Goal: Transaction & Acquisition: Purchase product/service

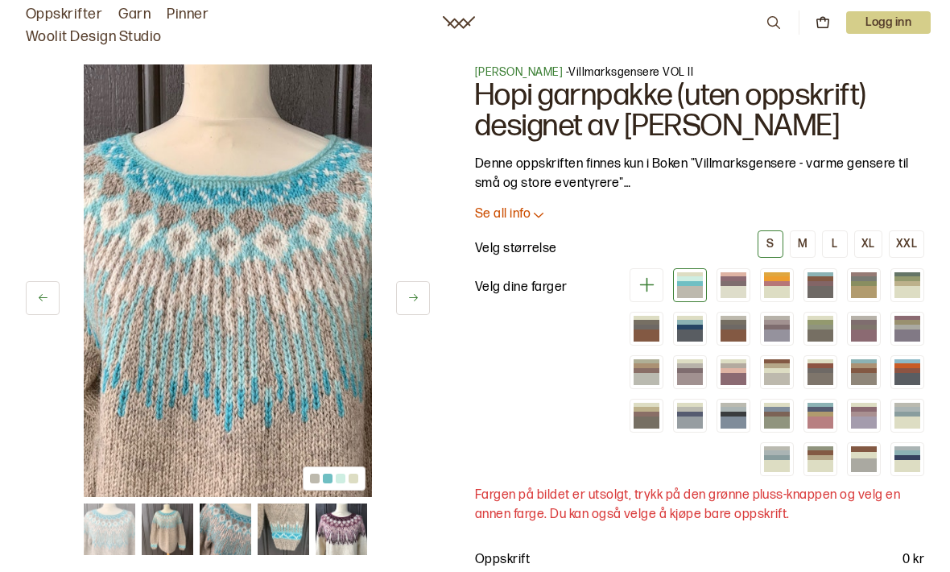
scroll to position [14, 0]
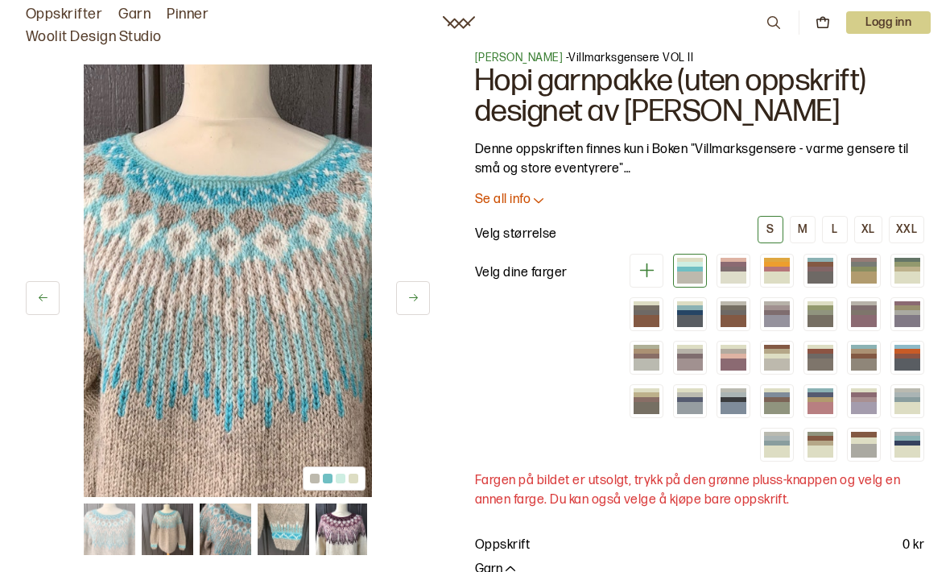
click at [743, 275] on div at bounding box center [734, 277] width 26 height 12
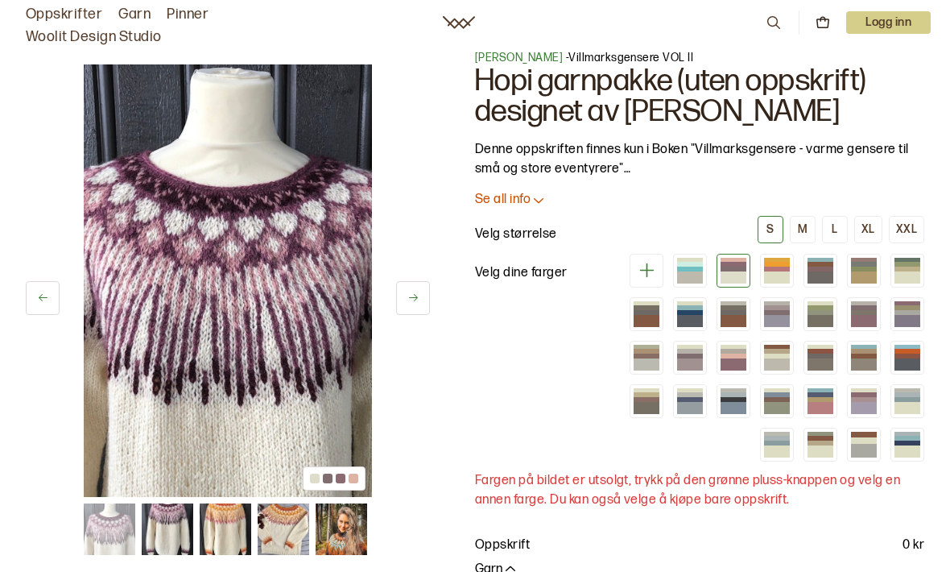
click at [782, 275] on div at bounding box center [777, 277] width 26 height 12
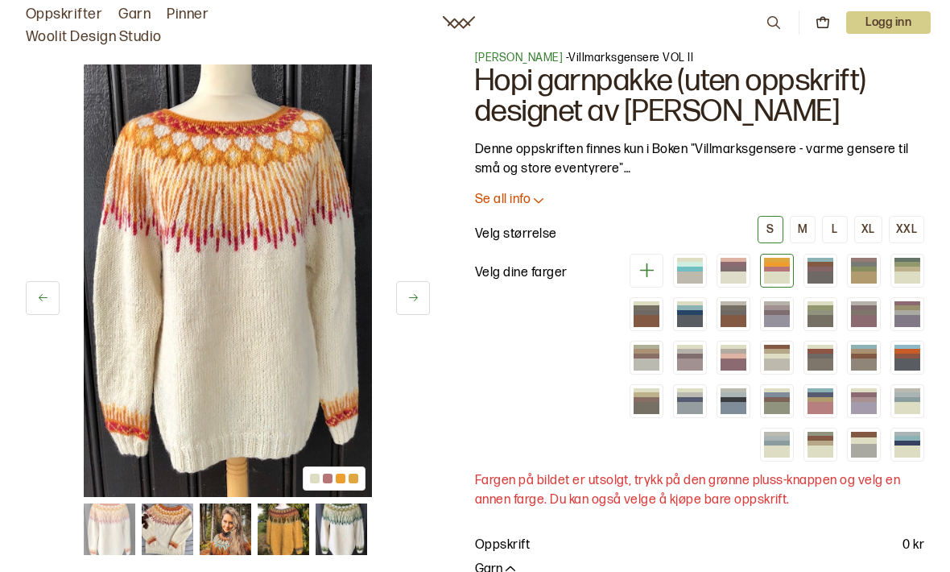
click at [818, 268] on div at bounding box center [821, 269] width 26 height 5
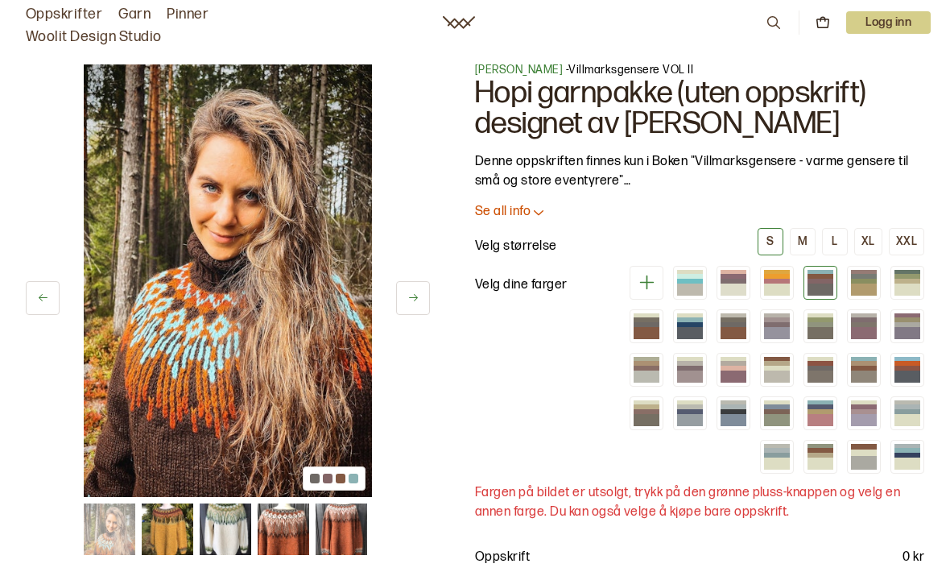
scroll to position [2, 0]
click at [818, 279] on div at bounding box center [821, 277] width 26 height 5
click at [822, 281] on div at bounding box center [821, 281] width 26 height 5
click at [811, 283] on div at bounding box center [821, 281] width 26 height 5
click at [855, 275] on div at bounding box center [864, 277] width 26 height 5
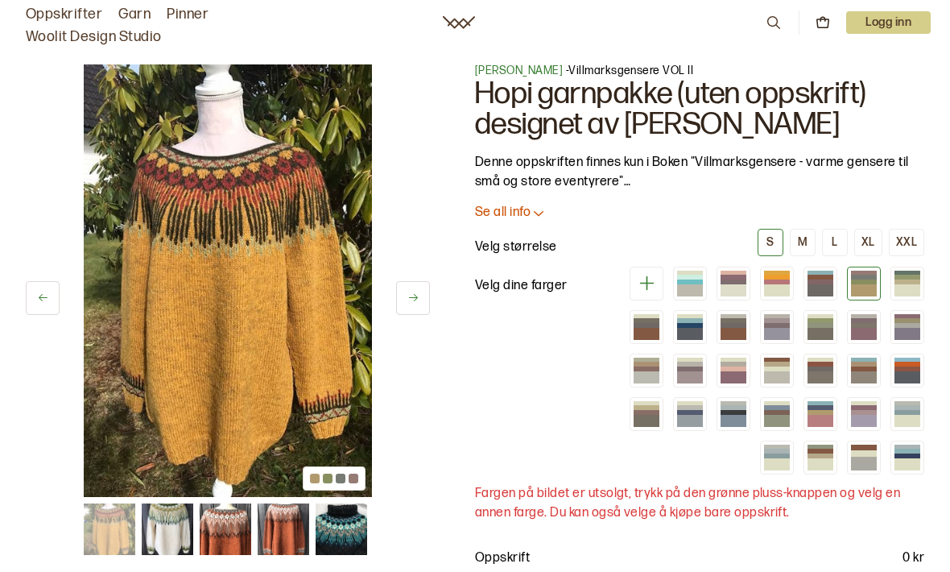
click at [896, 287] on div at bounding box center [908, 290] width 26 height 12
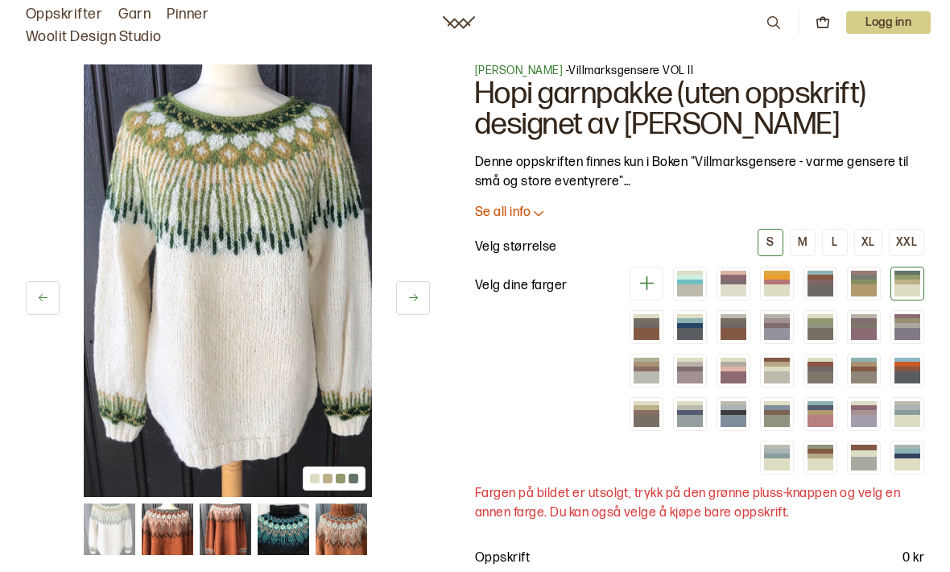
click at [650, 337] on div at bounding box center [647, 334] width 26 height 12
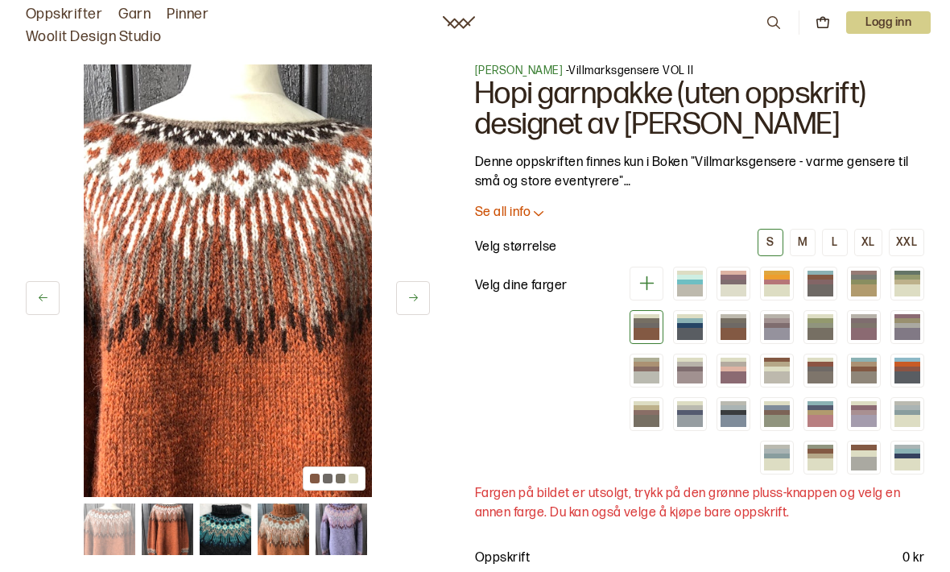
click at [689, 332] on div at bounding box center [690, 334] width 26 height 12
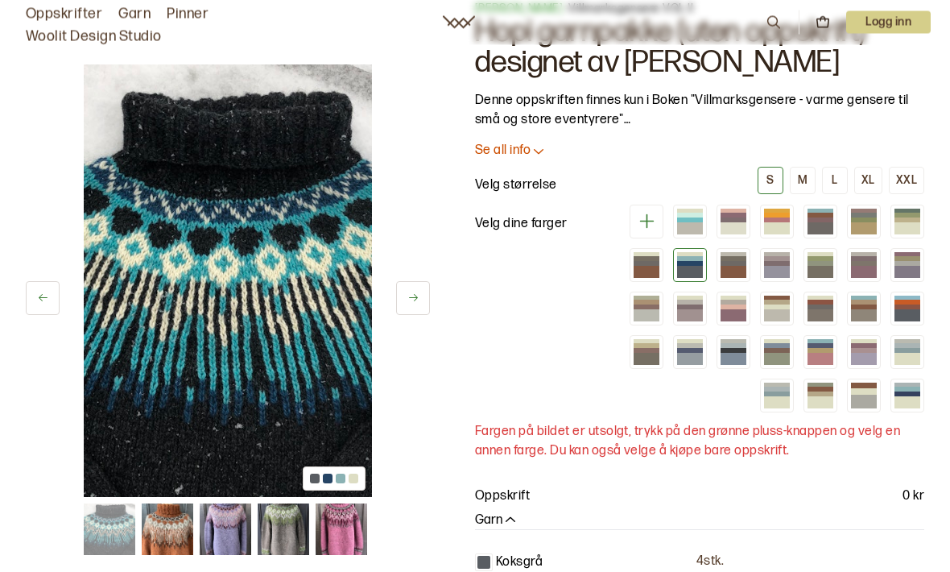
scroll to position [58, 0]
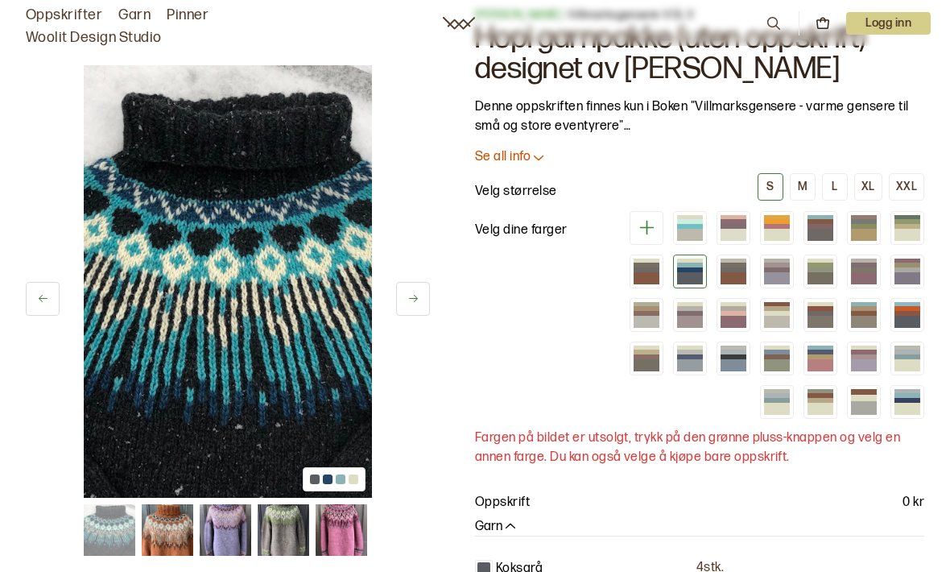
click at [735, 271] on div at bounding box center [734, 277] width 26 height 12
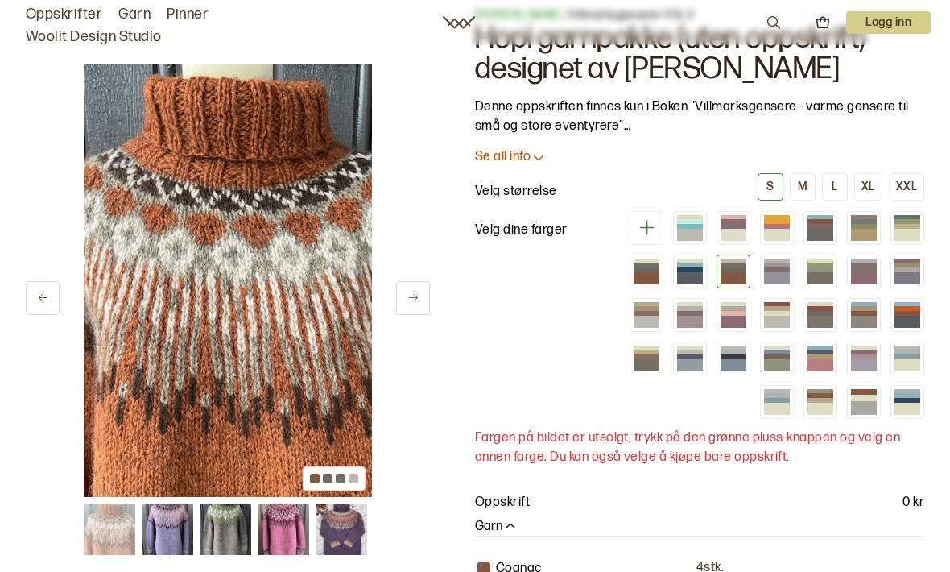
click at [778, 276] on div at bounding box center [777, 278] width 26 height 12
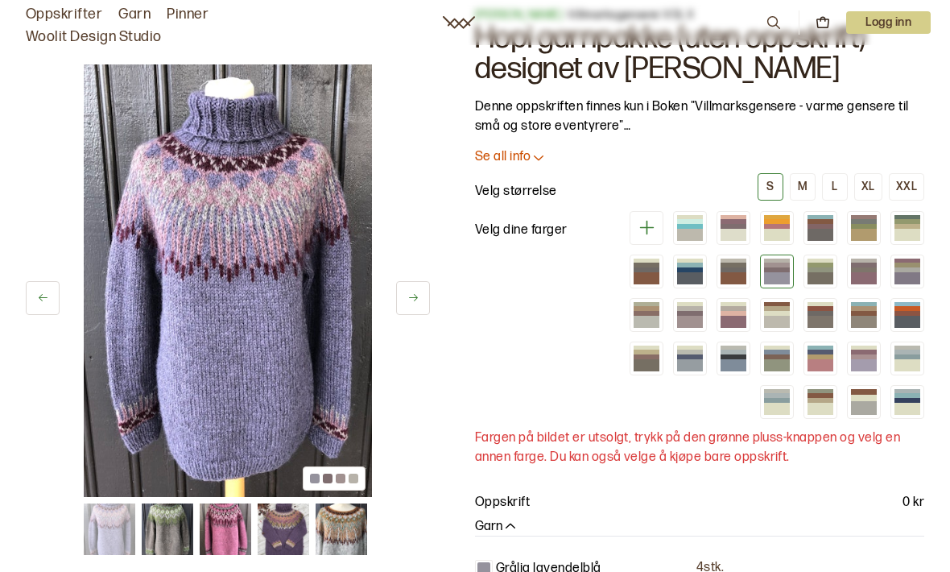
click at [814, 274] on div at bounding box center [821, 278] width 26 height 12
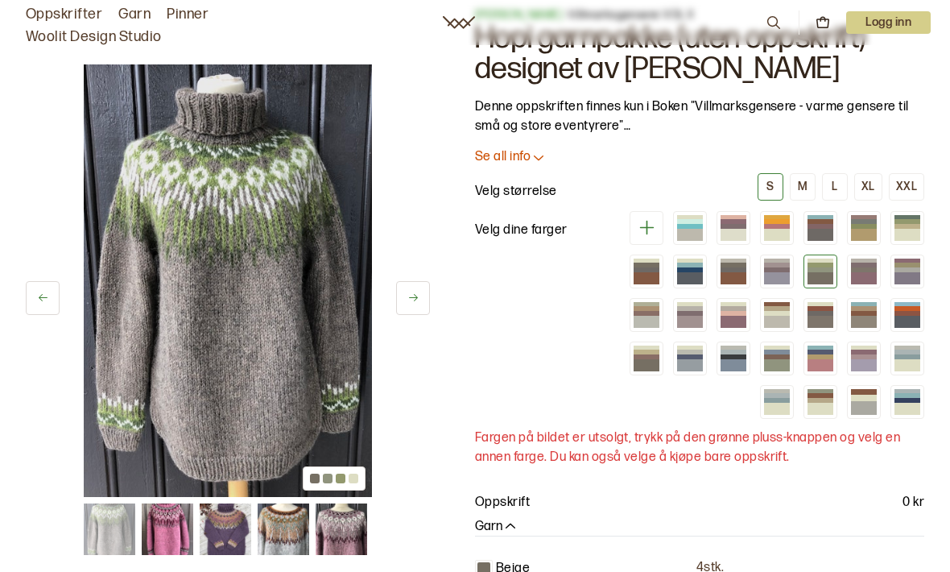
click at [859, 272] on div at bounding box center [864, 278] width 26 height 12
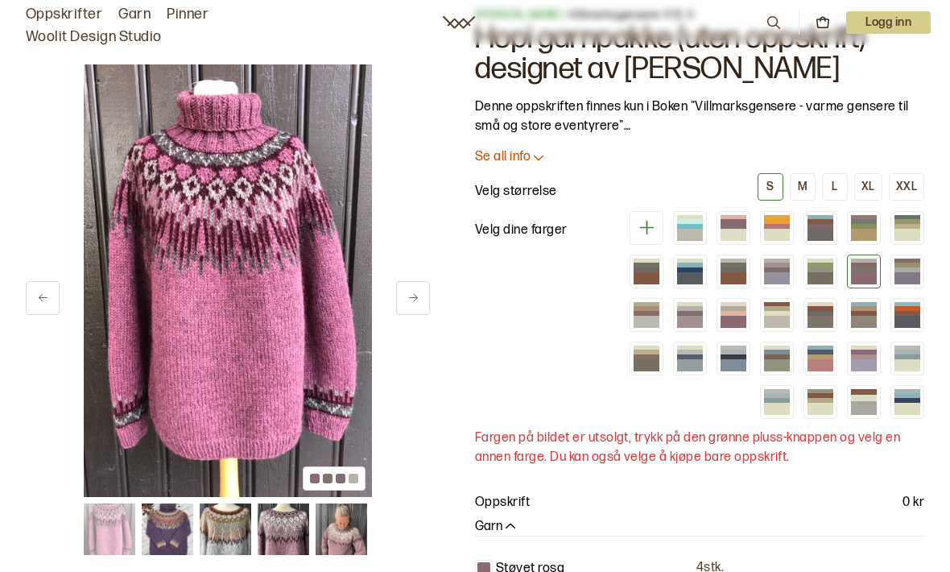
click at [908, 269] on div at bounding box center [908, 269] width 26 height 5
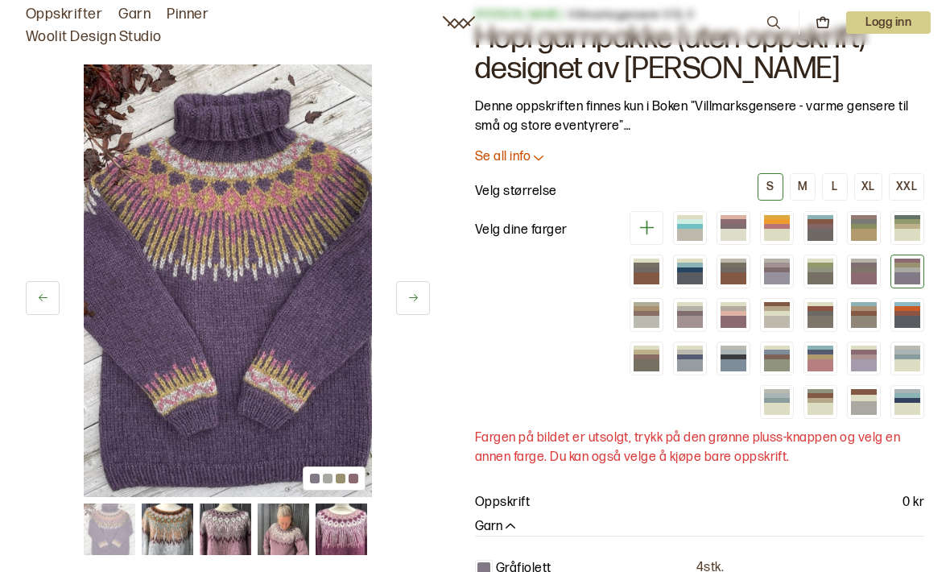
click at [644, 317] on div at bounding box center [647, 322] width 26 height 12
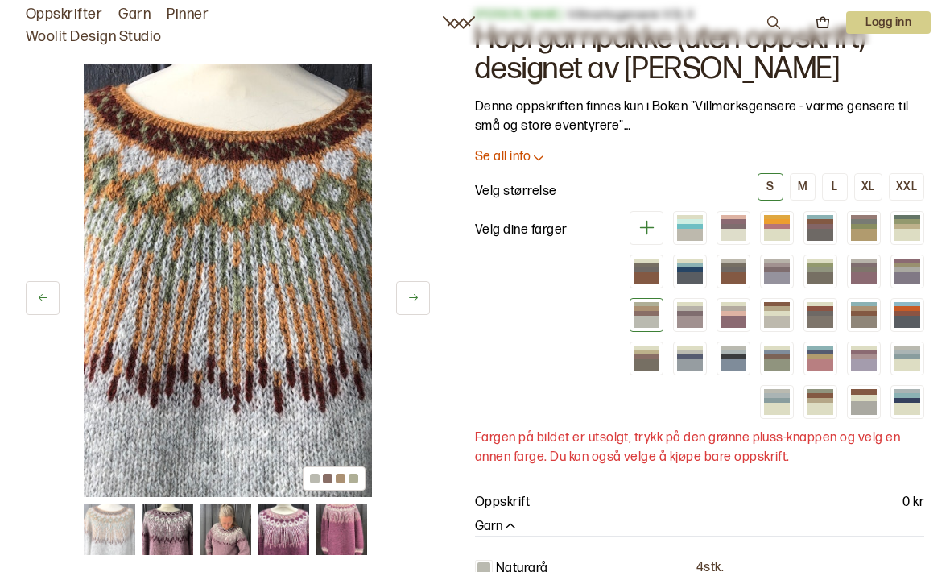
click at [694, 320] on div at bounding box center [690, 322] width 26 height 12
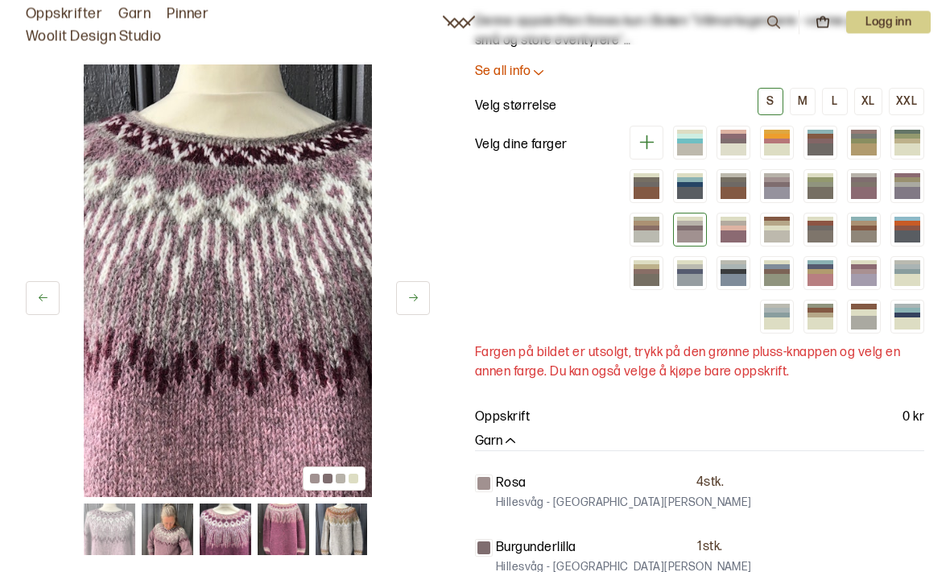
scroll to position [125, 0]
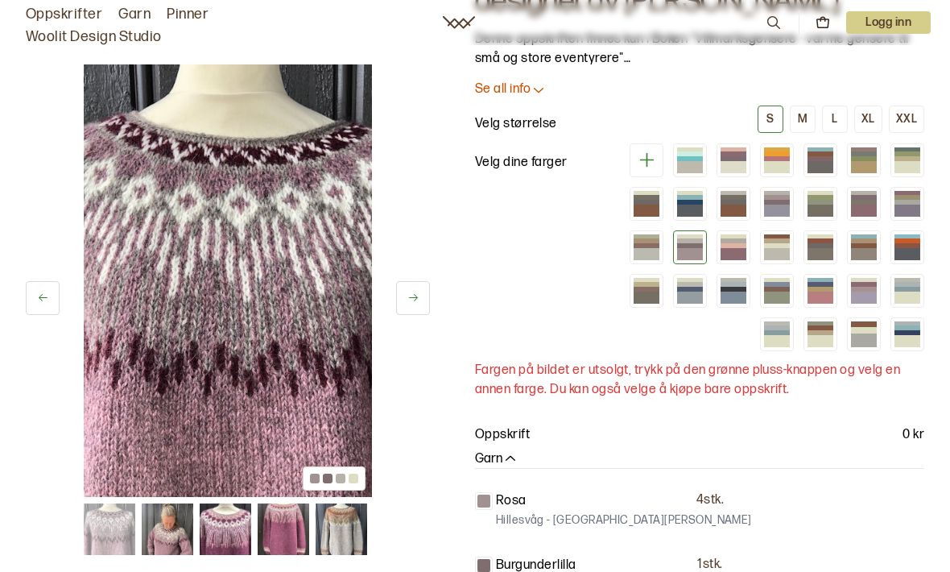
click at [735, 252] on div at bounding box center [734, 254] width 26 height 12
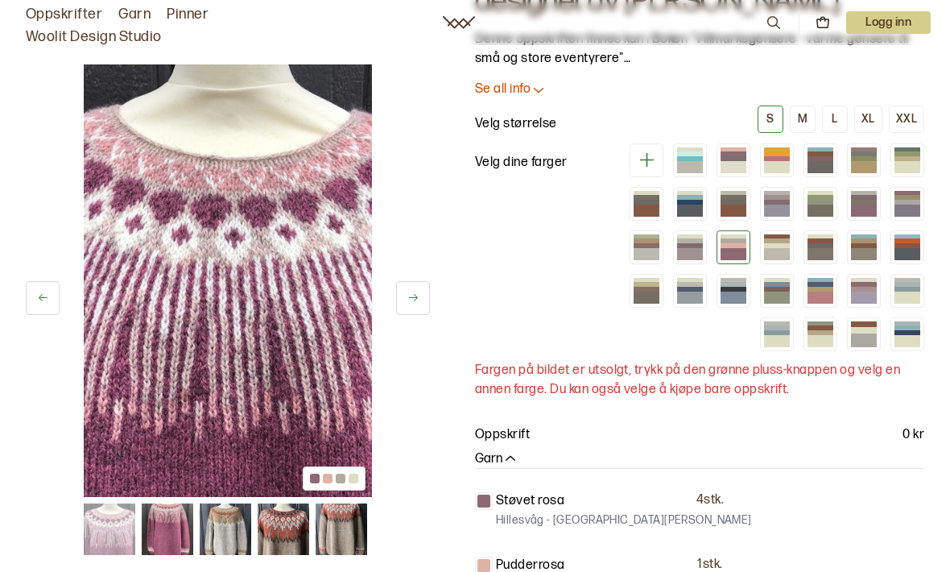
click at [778, 251] on div at bounding box center [777, 254] width 26 height 12
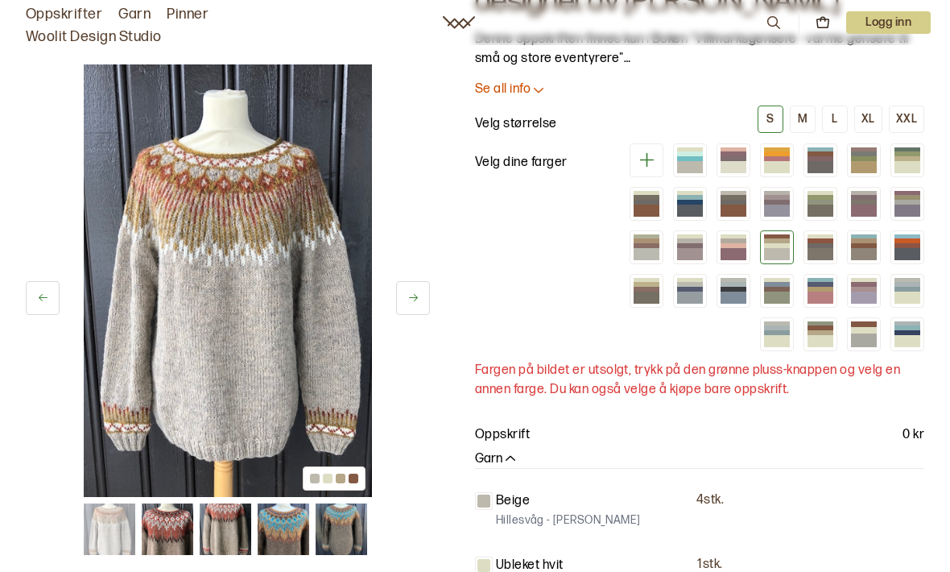
click at [809, 250] on div at bounding box center [821, 254] width 26 height 12
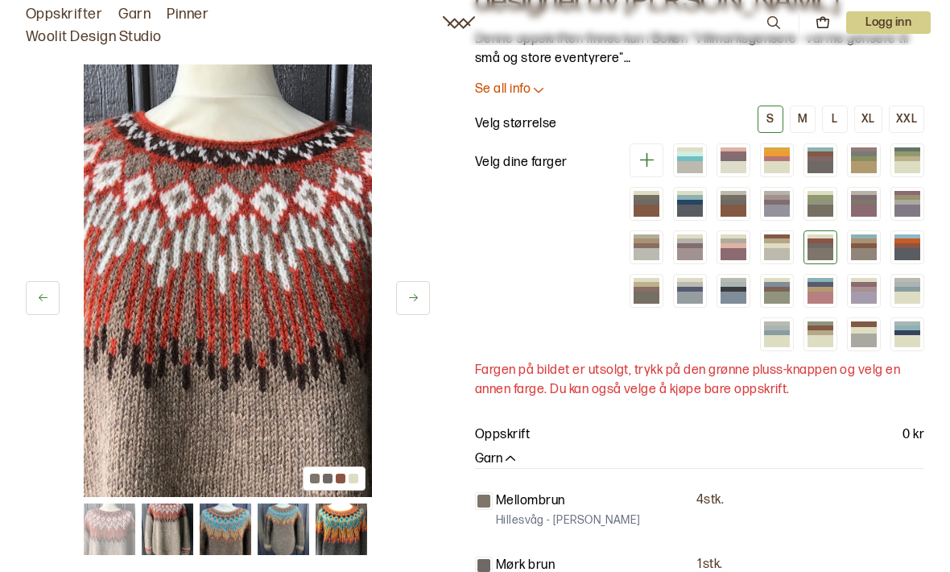
click at [855, 256] on div at bounding box center [864, 254] width 26 height 12
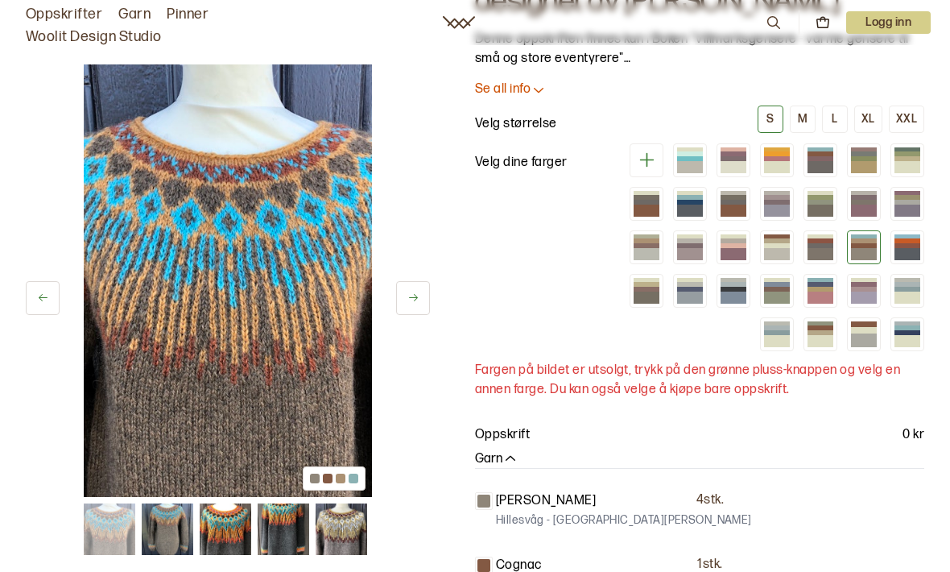
click at [907, 244] on div at bounding box center [908, 245] width 26 height 5
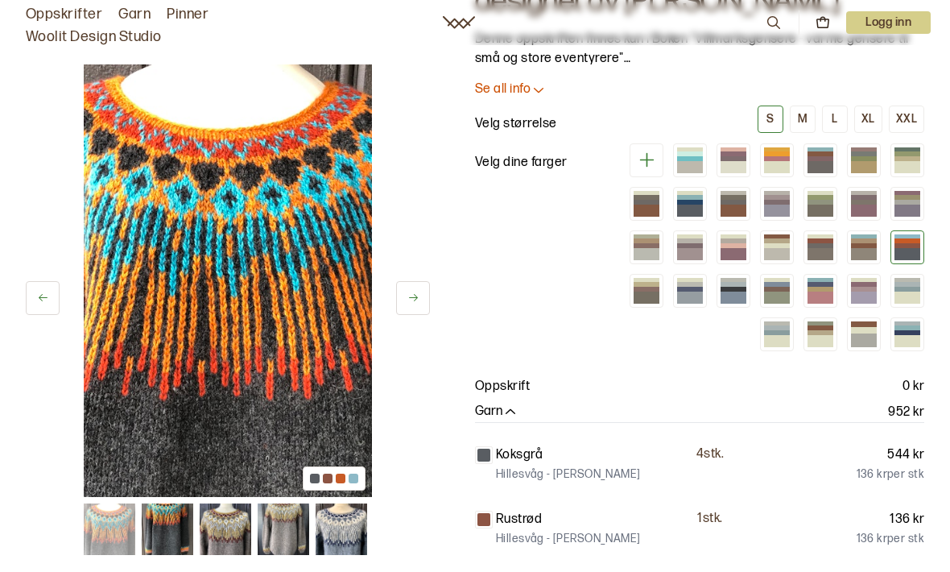
click at [648, 289] on div at bounding box center [647, 289] width 26 height 5
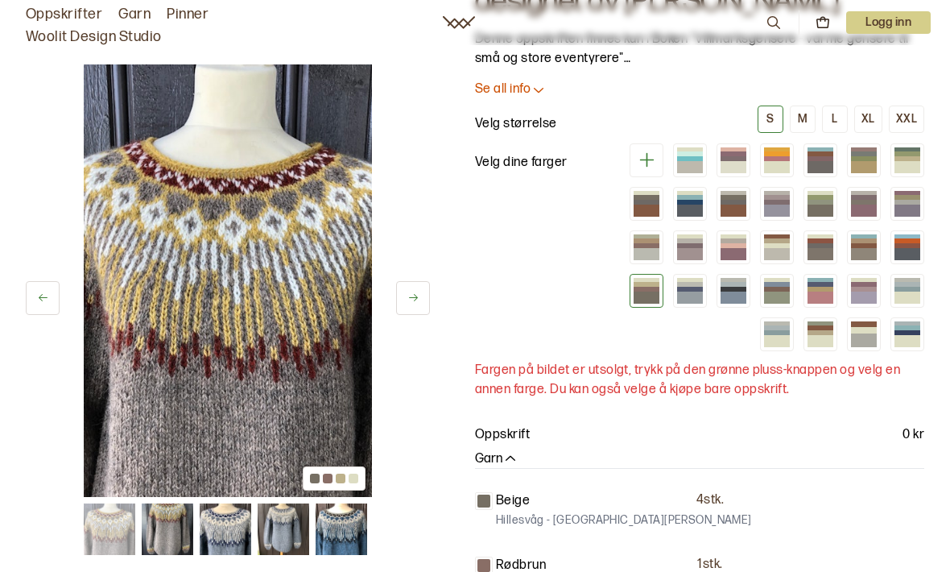
click at [685, 294] on div at bounding box center [690, 298] width 26 height 12
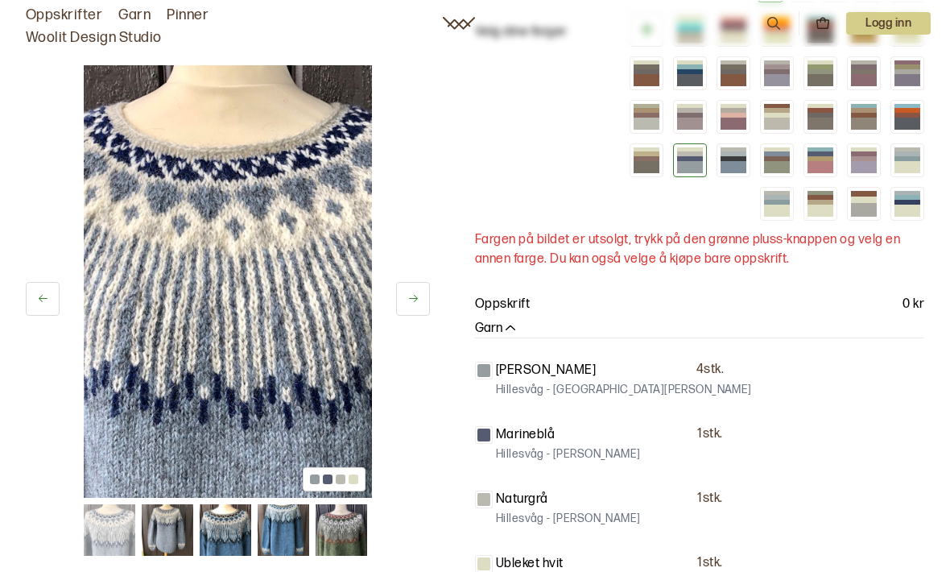
scroll to position [255, 0]
click at [261, 371] on img at bounding box center [228, 280] width 288 height 433
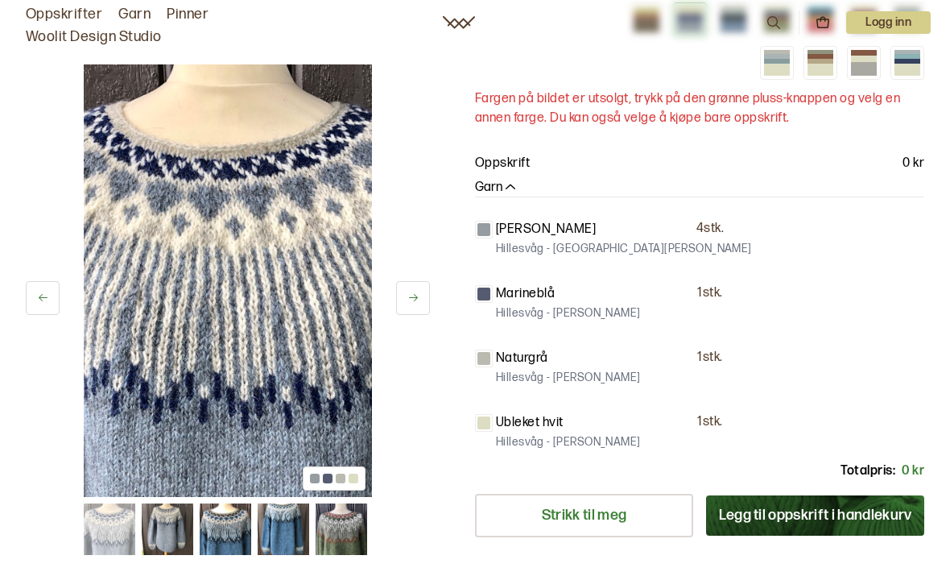
scroll to position [395, 0]
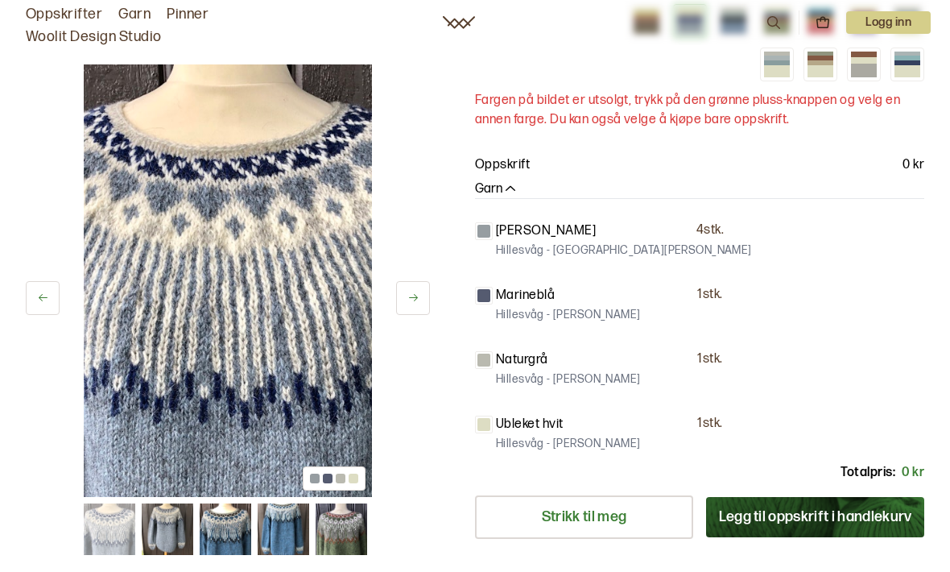
click at [295, 417] on img at bounding box center [228, 280] width 288 height 433
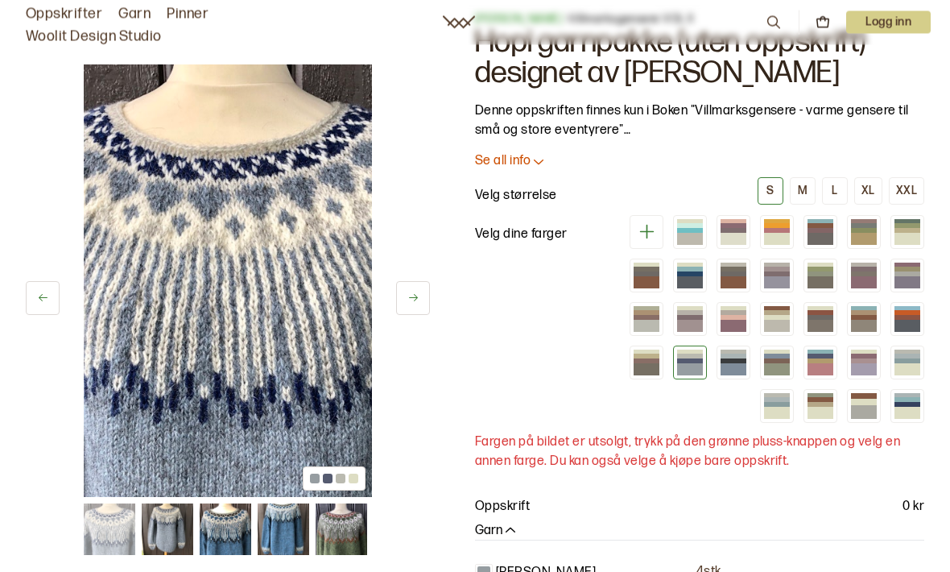
scroll to position [54, 0]
click at [836, 187] on div "L" at bounding box center [835, 190] width 6 height 14
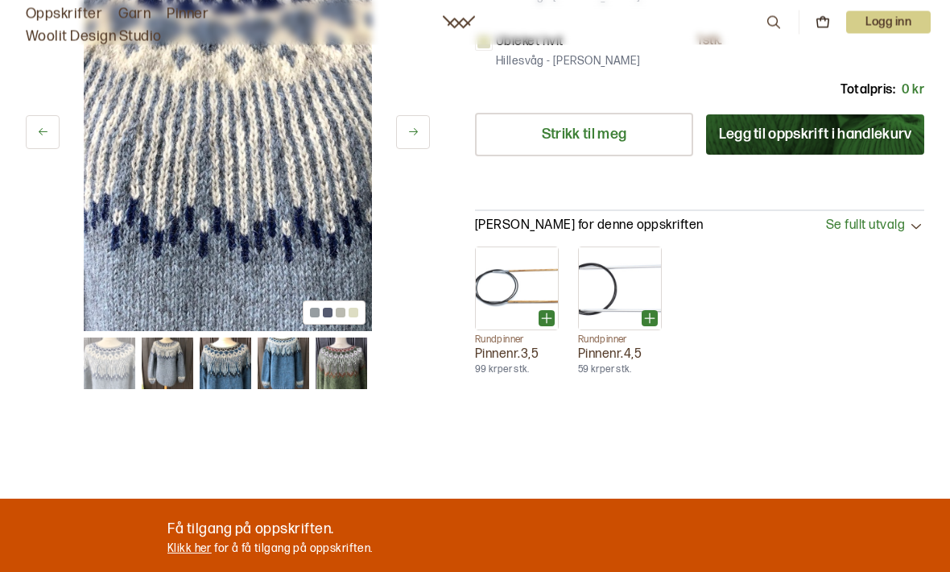
scroll to position [776, 0]
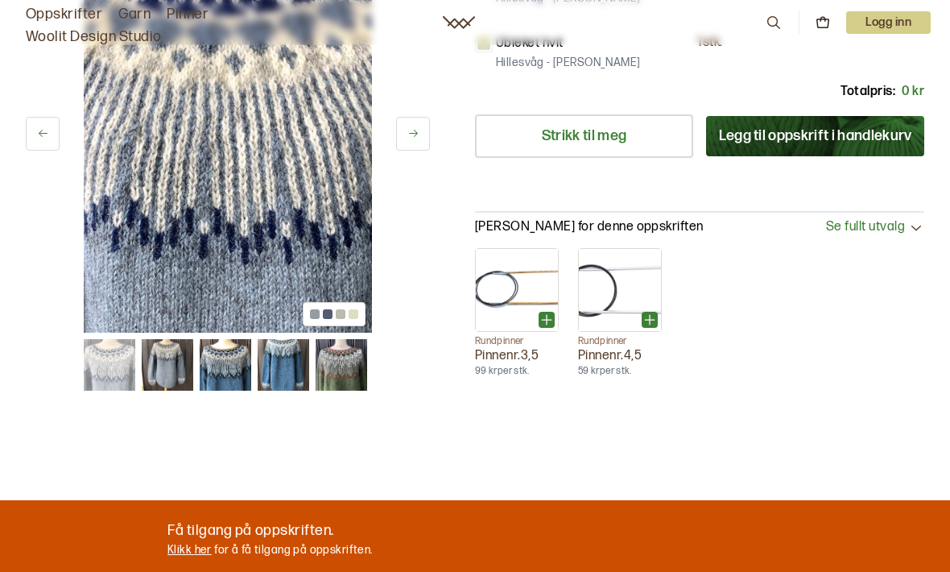
click at [234, 371] on img at bounding box center [226, 365] width 52 height 52
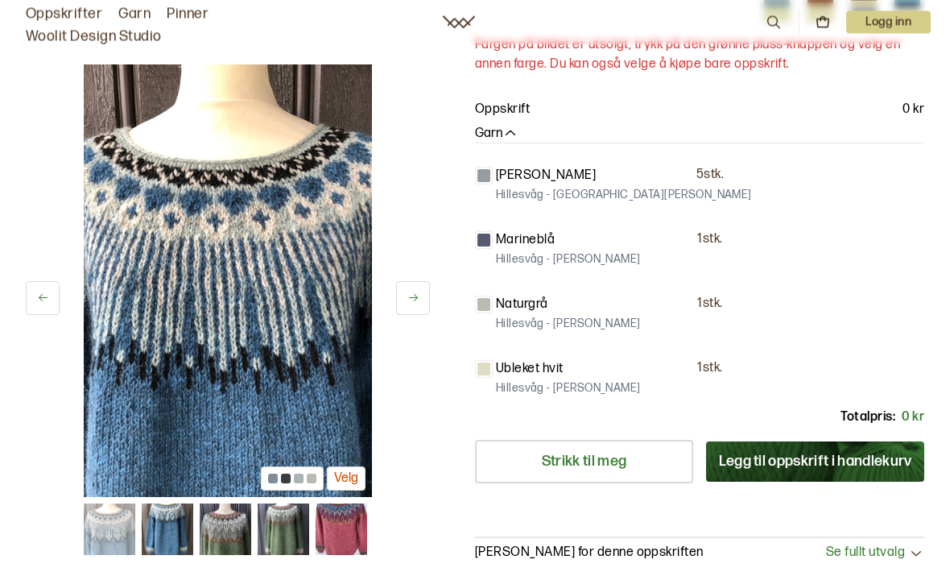
scroll to position [451, 0]
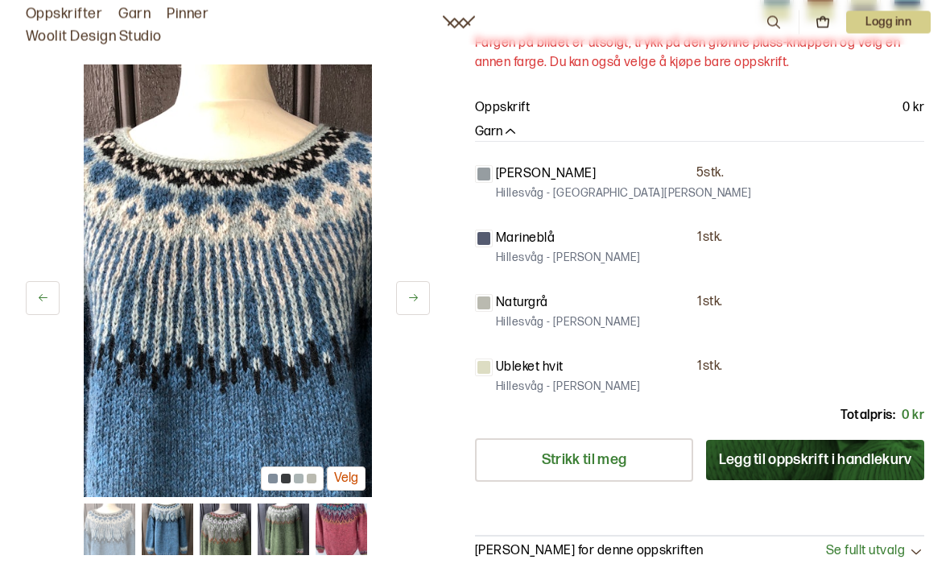
click at [114, 531] on img at bounding box center [110, 529] width 52 height 52
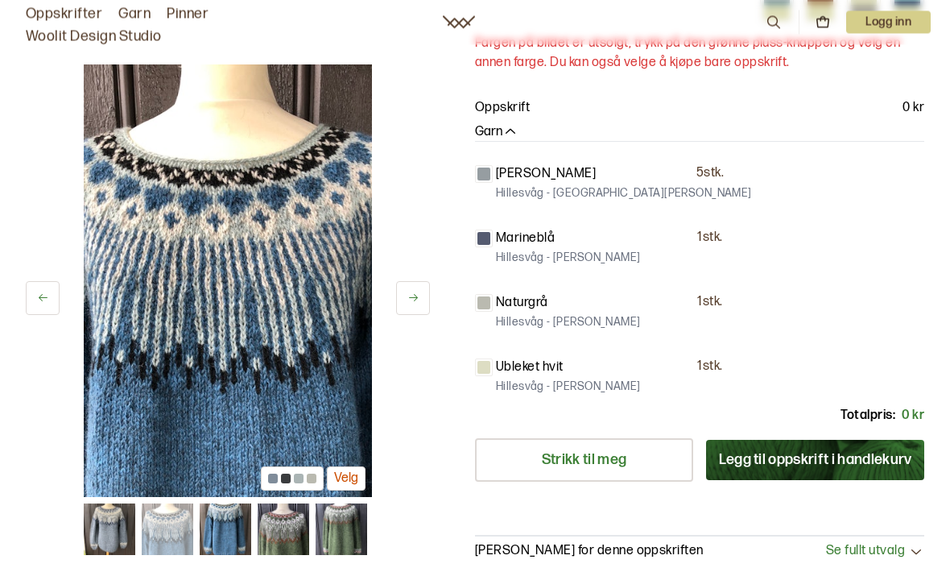
click at [169, 532] on img at bounding box center [168, 529] width 52 height 52
click at [118, 528] on img at bounding box center [110, 529] width 52 height 52
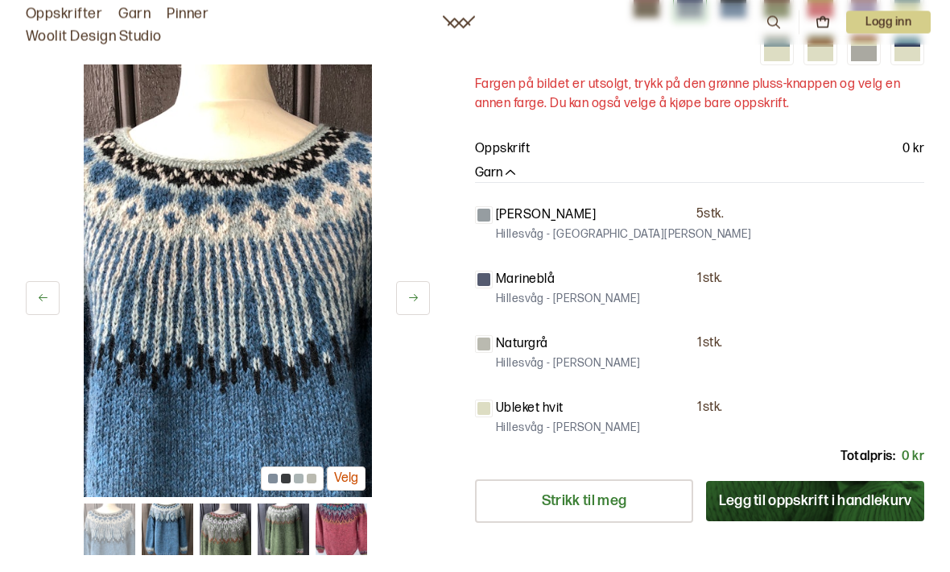
click at [155, 531] on img at bounding box center [168, 529] width 52 height 52
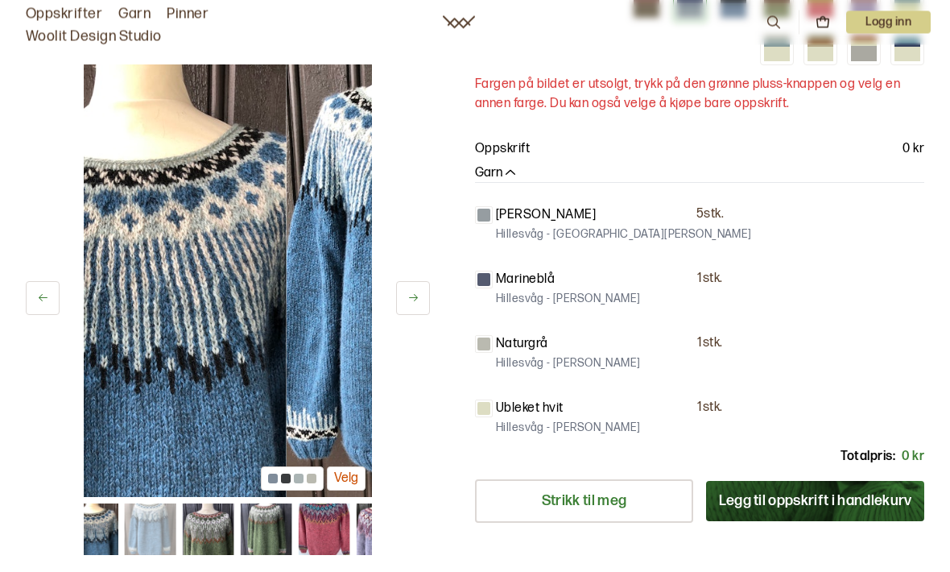
scroll to position [411, 0]
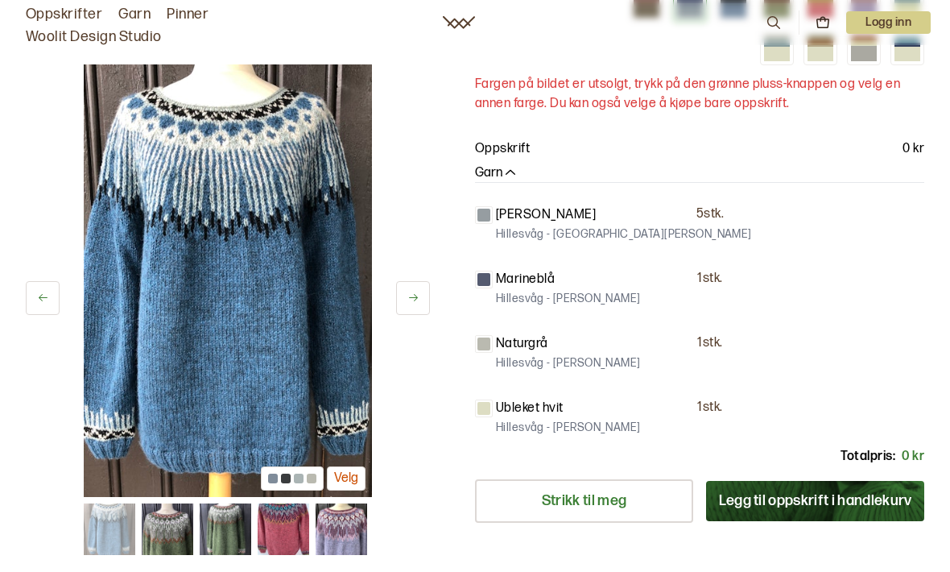
click at [113, 532] on img at bounding box center [110, 529] width 52 height 52
click at [282, 532] on img at bounding box center [284, 529] width 52 height 52
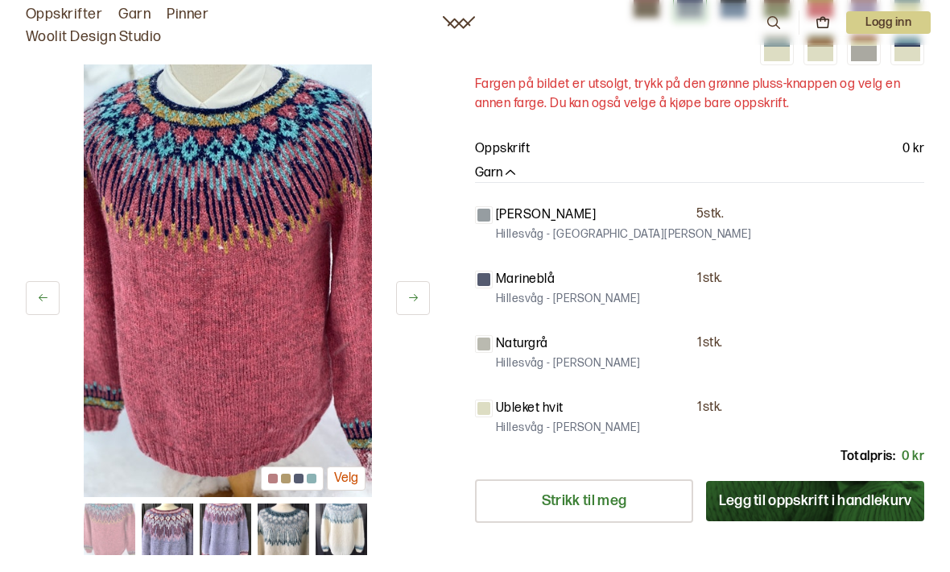
click at [307, 571] on div "40 av 48 Velg 40 av 48 Velg" at bounding box center [228, 205] width 404 height 1102
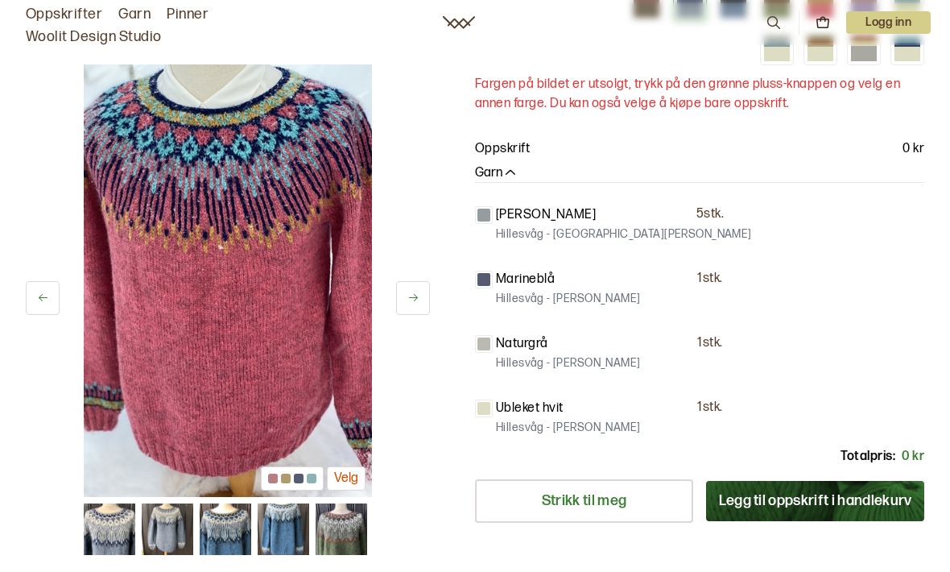
click at [219, 540] on img at bounding box center [226, 529] width 52 height 52
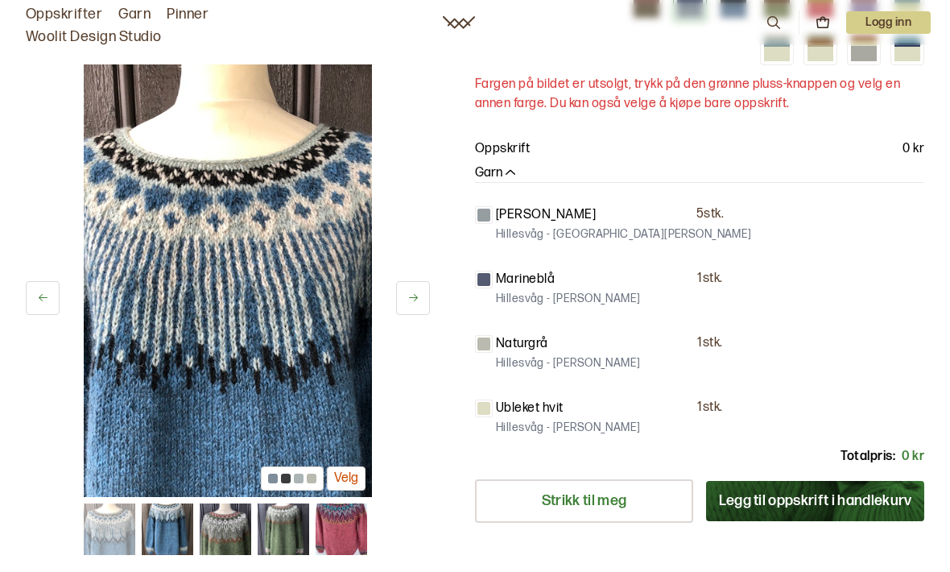
click at [293, 478] on div at bounding box center [292, 478] width 63 height 24
click at [287, 387] on img at bounding box center [228, 280] width 288 height 433
click at [105, 538] on img at bounding box center [110, 529] width 52 height 52
click at [116, 534] on img at bounding box center [110, 529] width 52 height 52
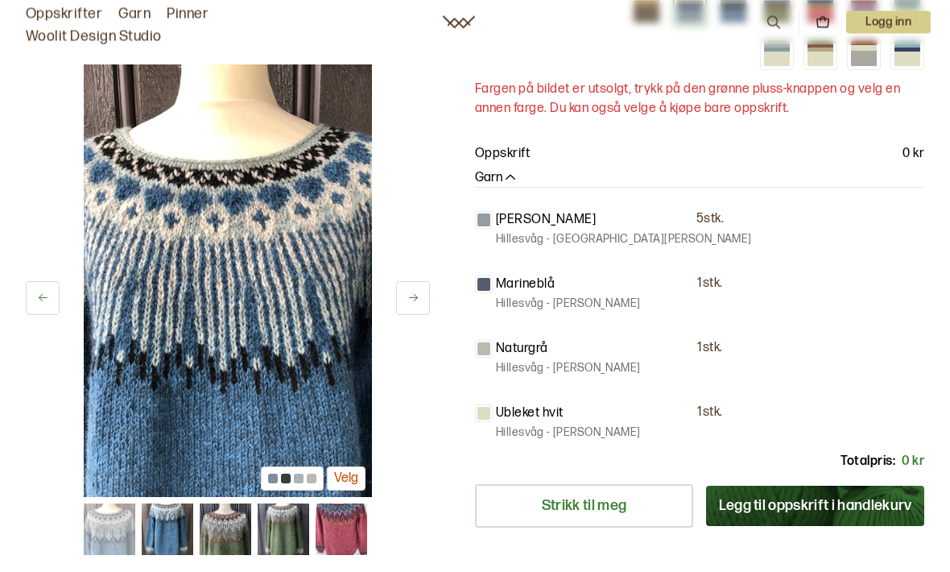
scroll to position [398, 0]
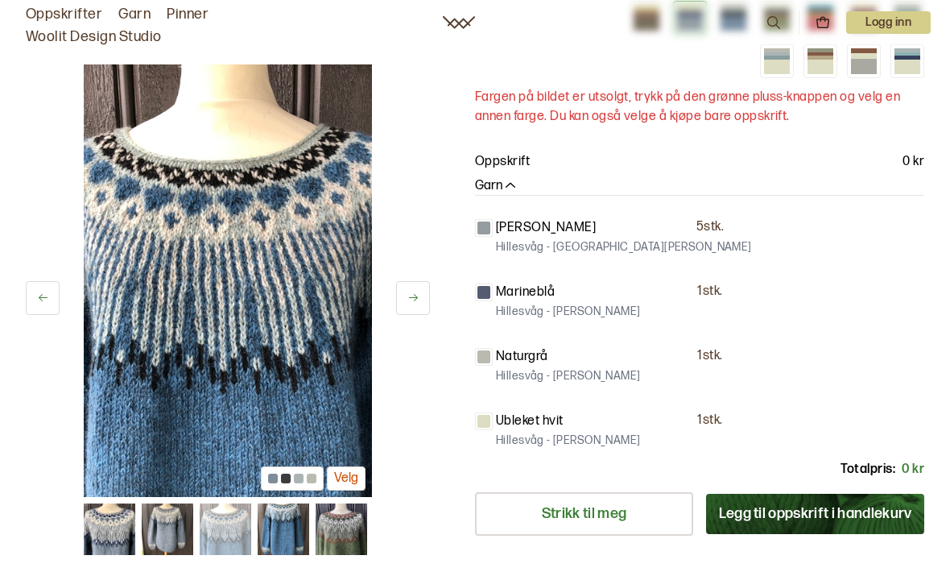
click at [233, 539] on img at bounding box center [226, 529] width 52 height 52
click at [159, 536] on img at bounding box center [168, 529] width 52 height 52
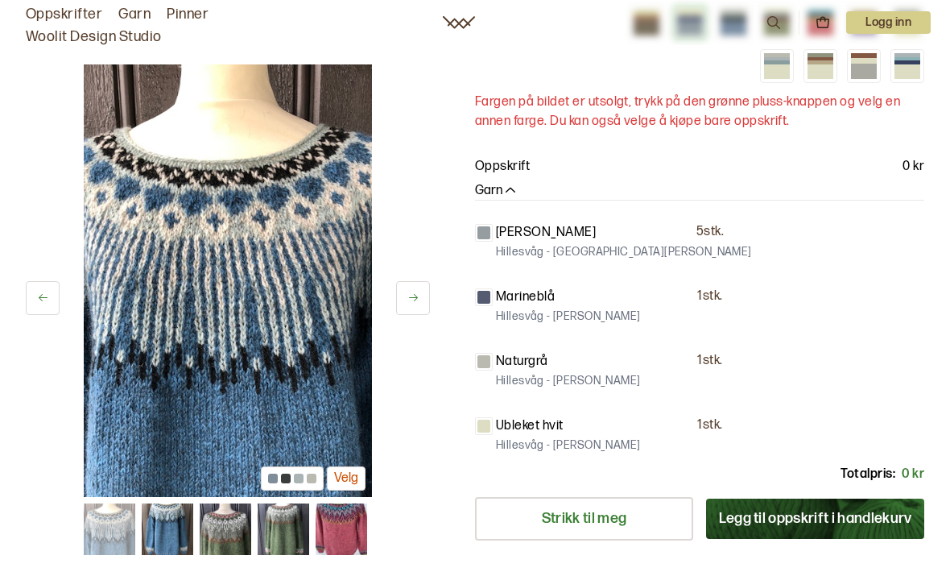
scroll to position [391, 0]
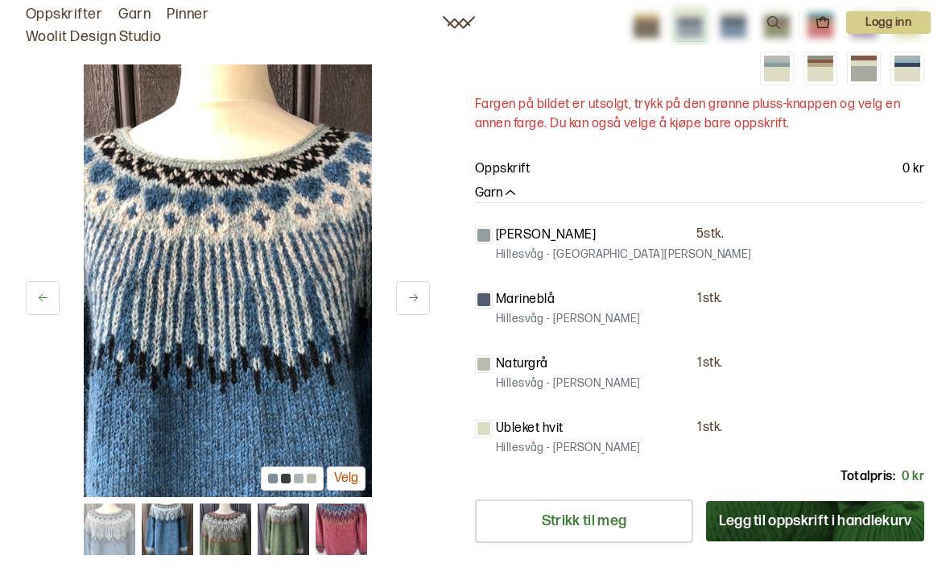
click at [341, 482] on button "Velg" at bounding box center [346, 478] width 39 height 25
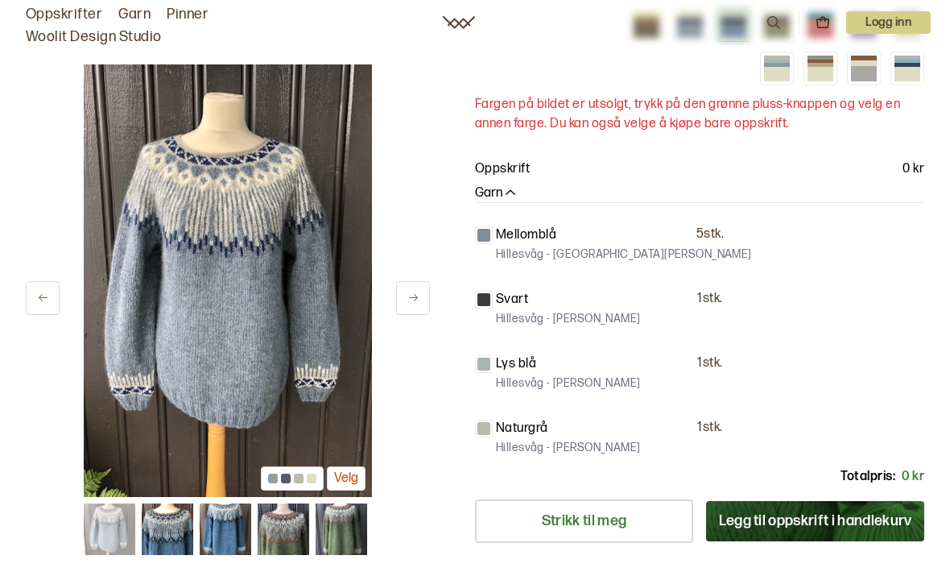
click at [280, 478] on div at bounding box center [292, 478] width 63 height 24
click at [346, 490] on button "Velg" at bounding box center [346, 478] width 39 height 25
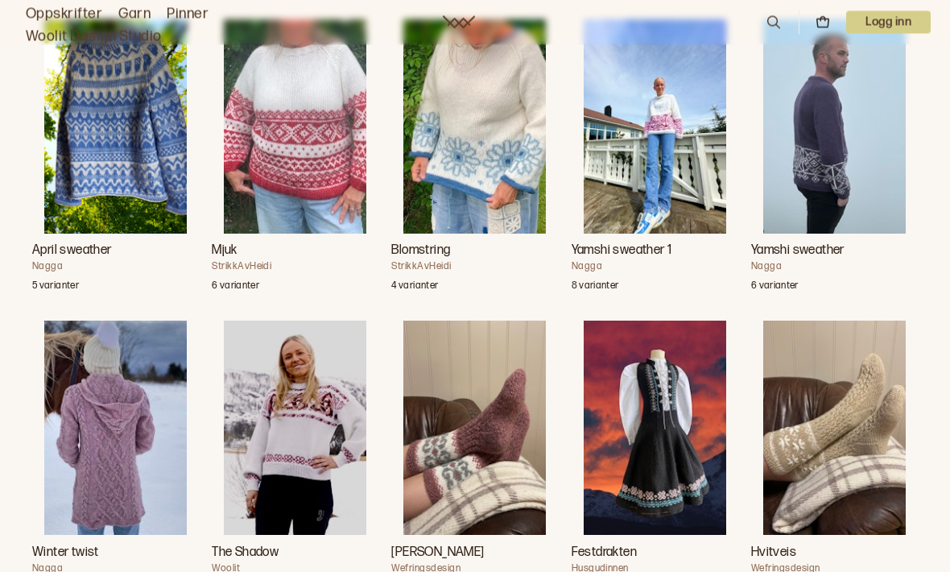
scroll to position [2732, 0]
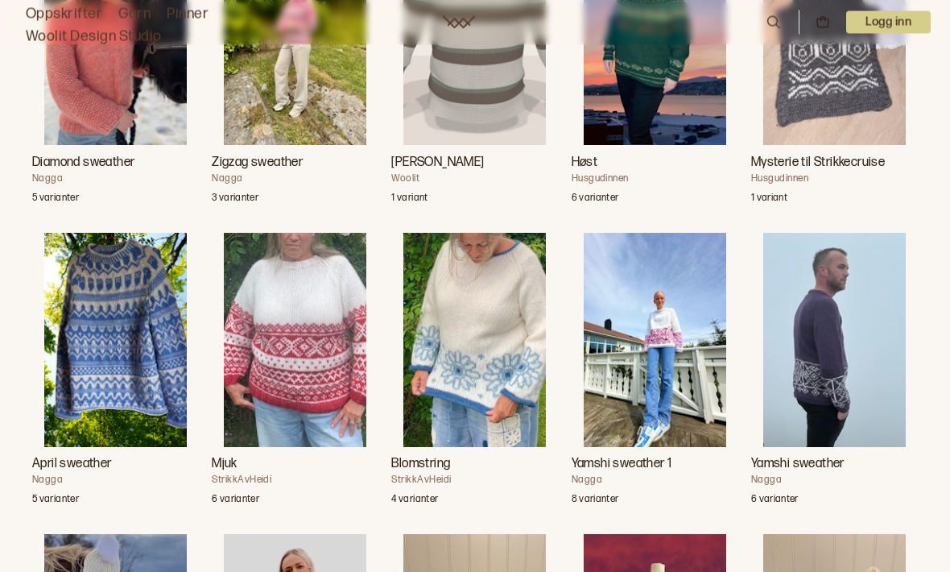
click at [473, 357] on img "Blomstring" at bounding box center [475, 341] width 143 height 214
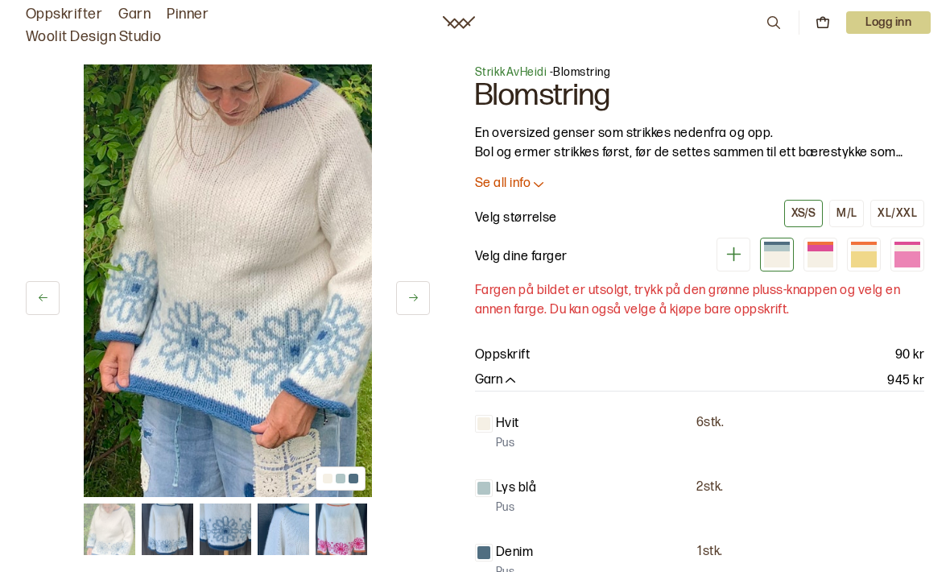
scroll to position [2786, 0]
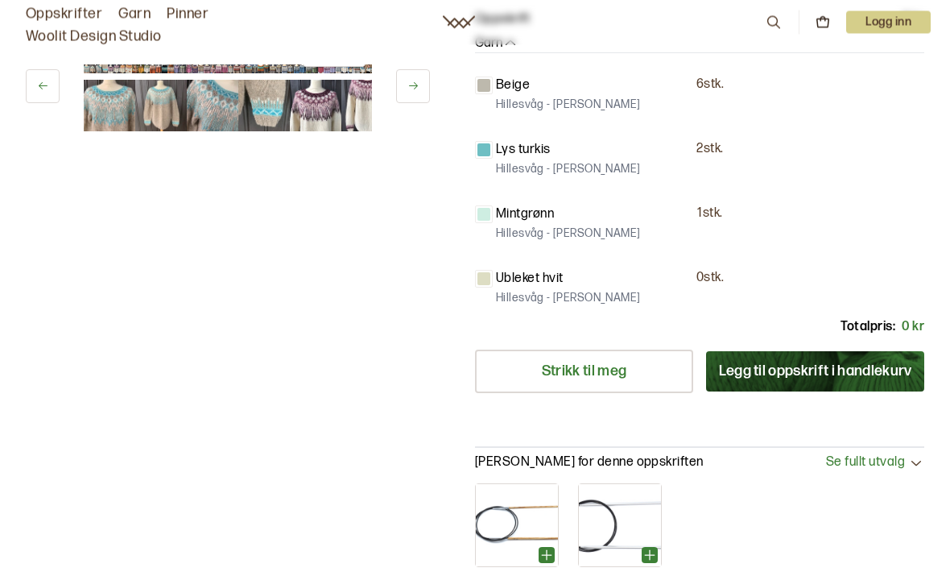
scroll to position [540, 0]
click at [335, 100] on img at bounding box center [316, 106] width 52 height 52
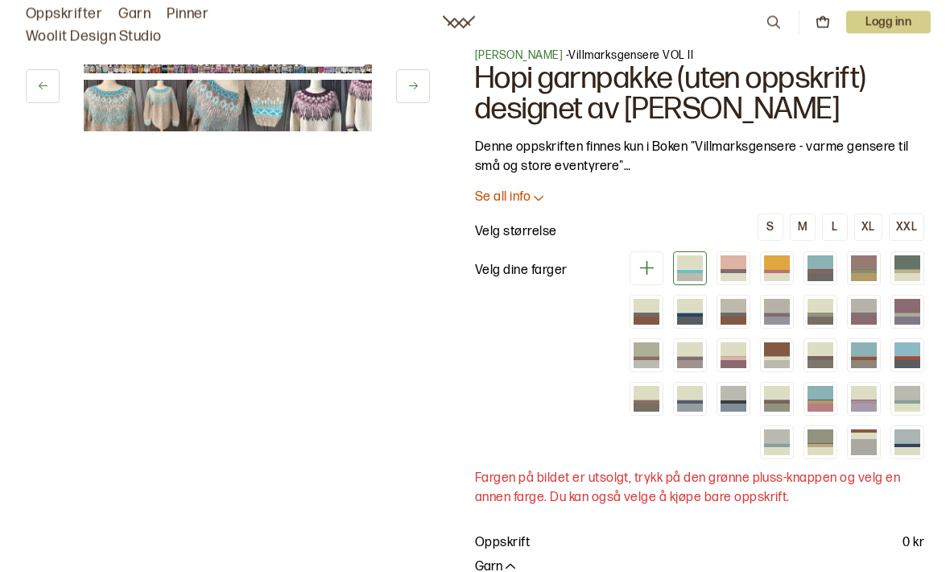
scroll to position [0, 0]
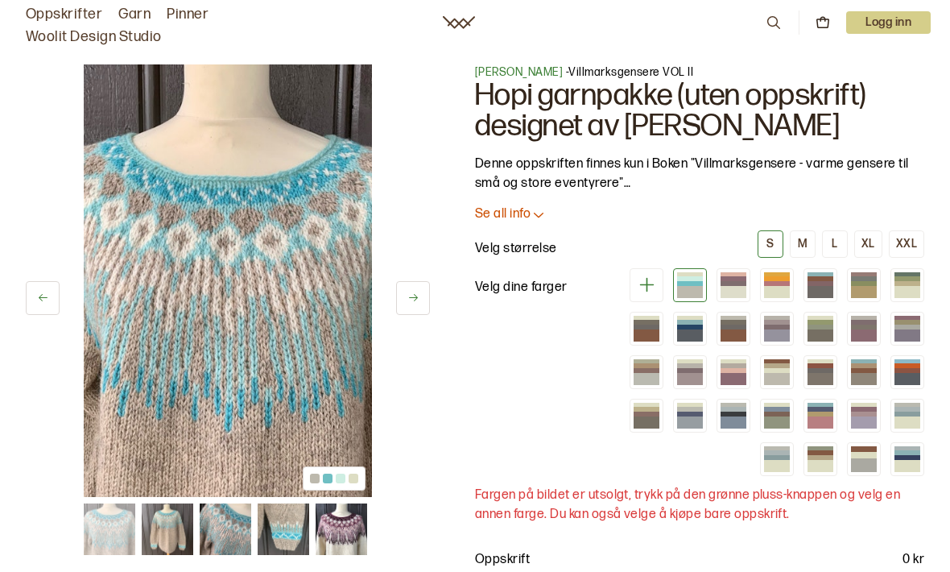
click at [697, 417] on div at bounding box center [690, 422] width 26 height 12
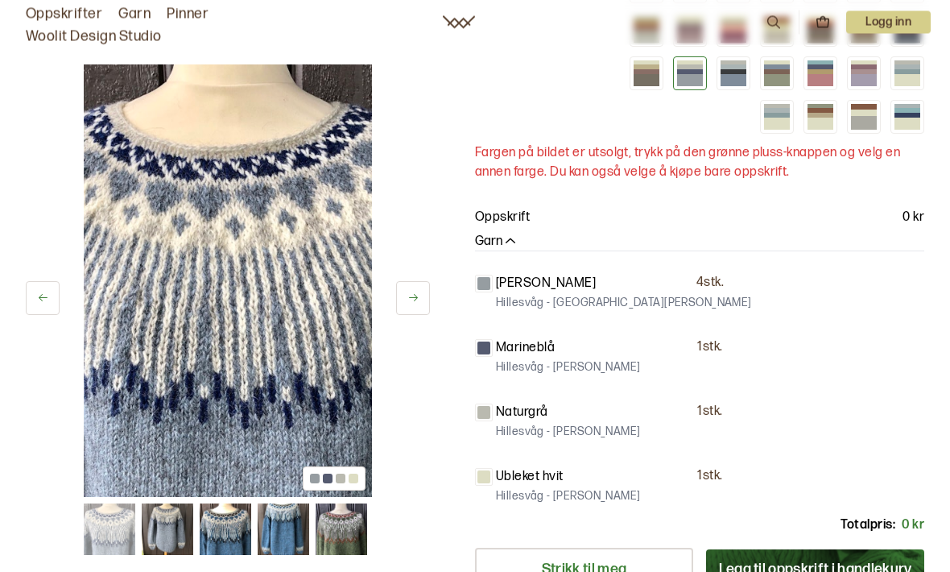
scroll to position [343, 0]
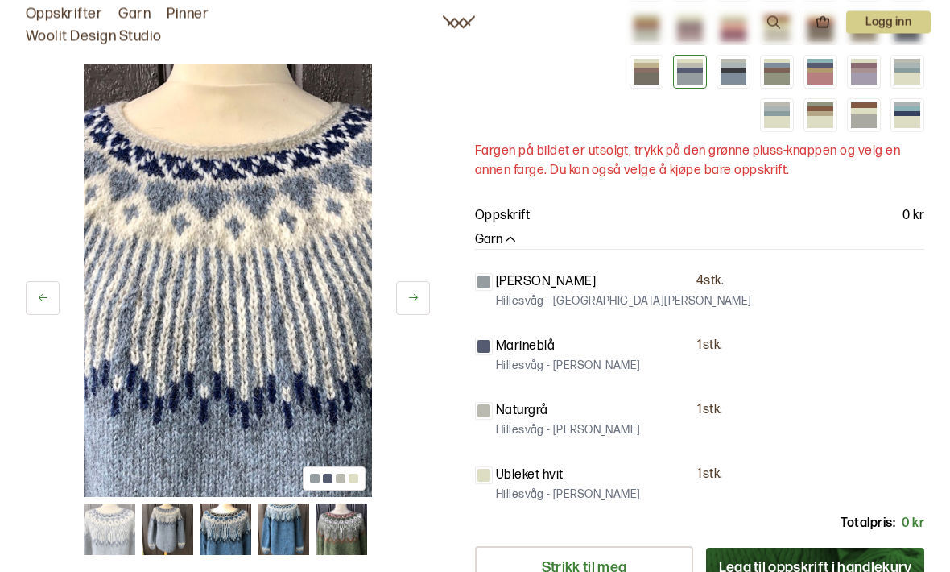
click at [780, 569] on button "Legg til oppskrift i handlekurv" at bounding box center [815, 568] width 218 height 40
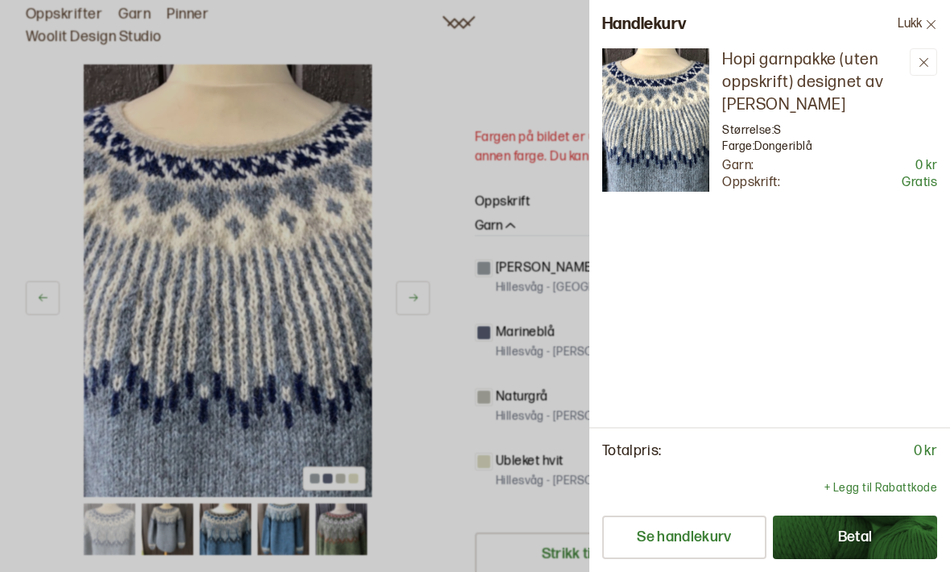
scroll to position [0, 0]
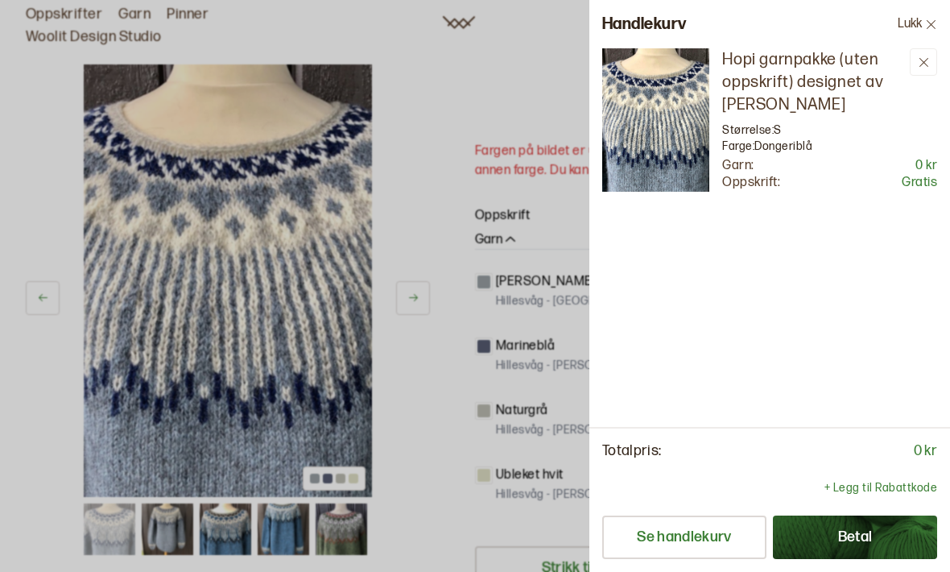
click at [453, 122] on div at bounding box center [475, 286] width 950 height 572
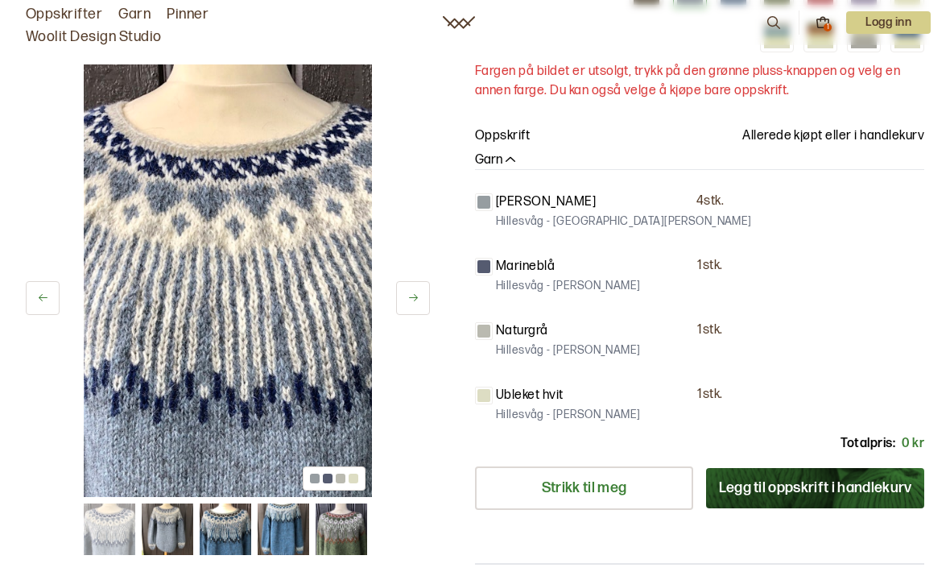
scroll to position [424, 0]
click at [622, 490] on link "Strikk til meg" at bounding box center [584, 487] width 218 height 43
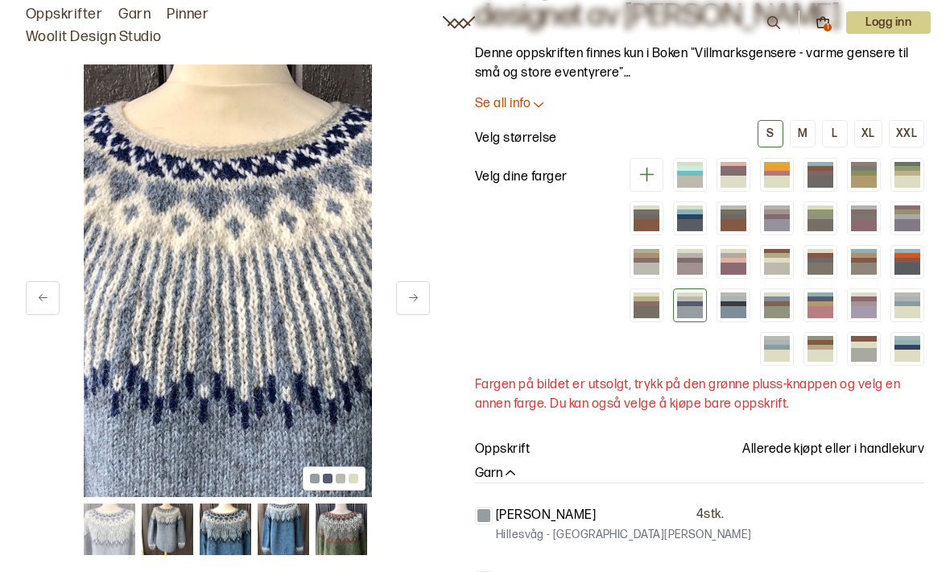
scroll to position [108, 0]
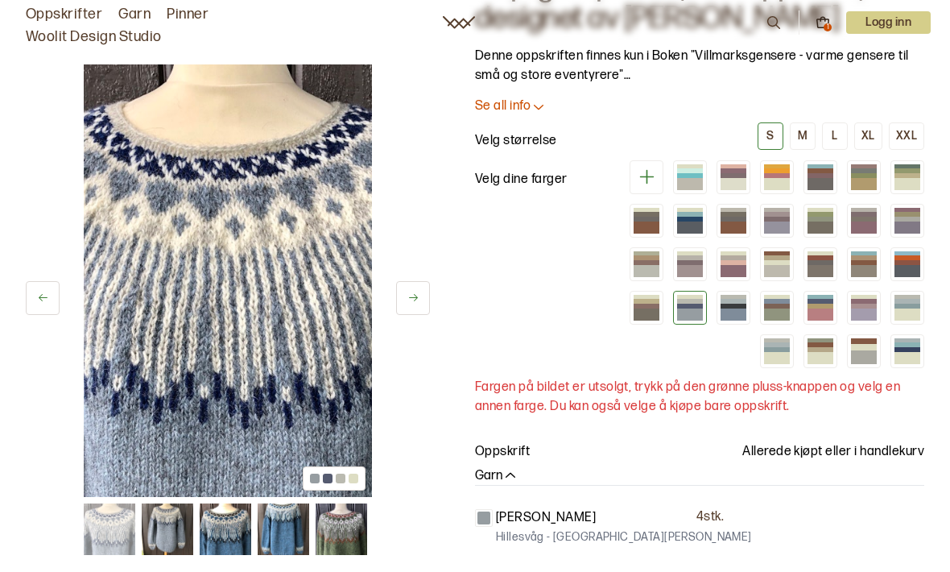
click at [836, 131] on div "L" at bounding box center [835, 136] width 6 height 14
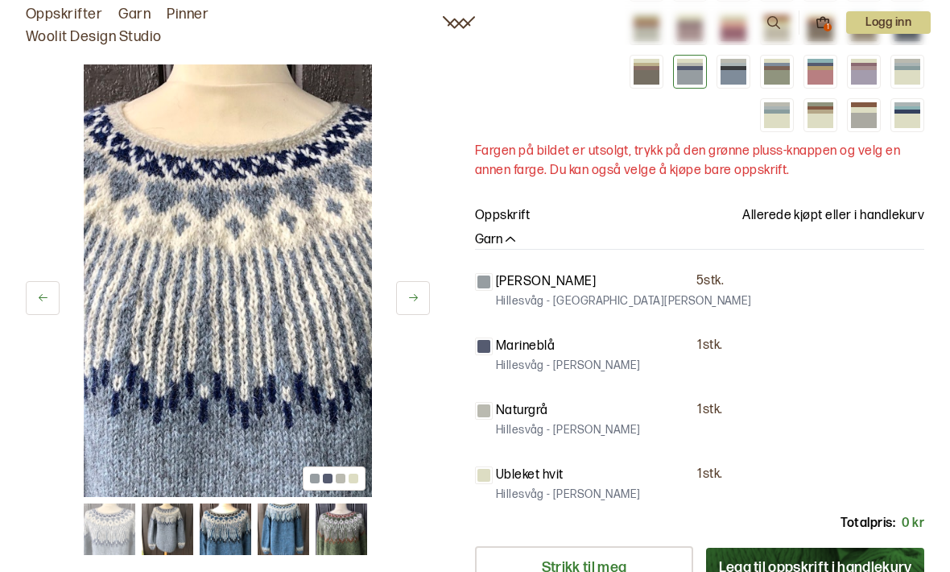
scroll to position [343, 0]
click at [817, 557] on button "Legg til oppskrift i handlekurv" at bounding box center [815, 568] width 218 height 40
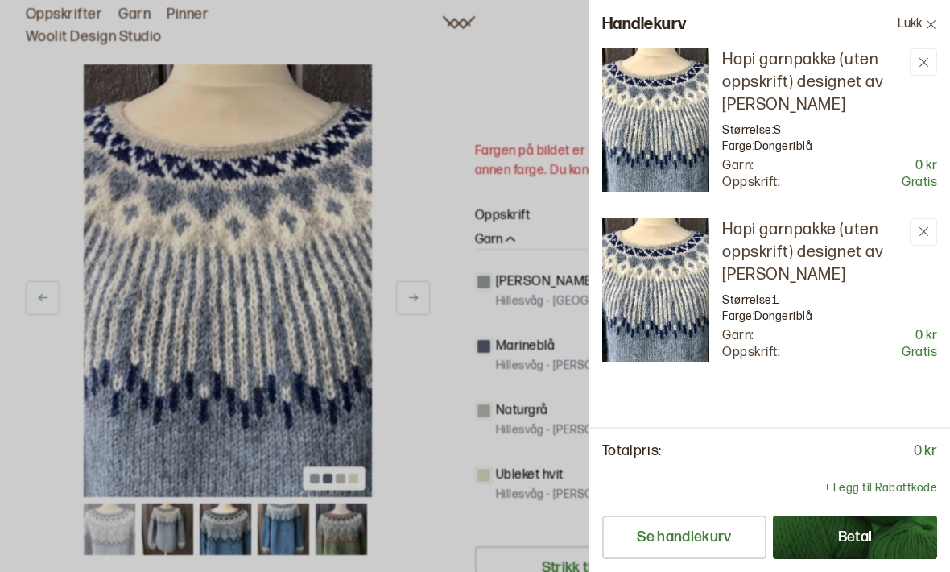
click at [938, 48] on button "Lukk" at bounding box center [917, 24] width 65 height 48
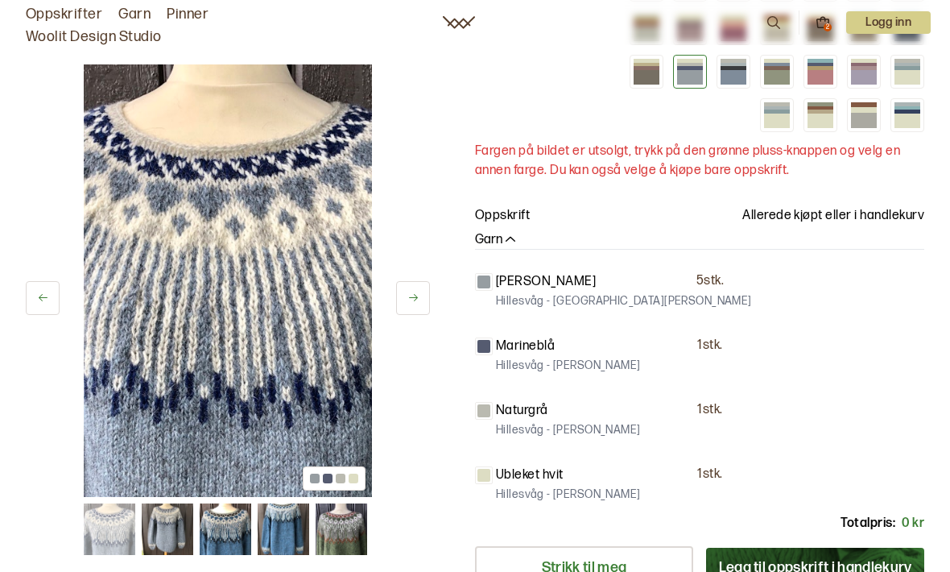
click at [944, 52] on div "34 av 48 34 av 48 [PERSON_NAME] - Villmarksgensere VOL II Hopi garnpakke (uten …" at bounding box center [475, 271] width 950 height 1166
click at [813, 571] on button "Legg til oppskrift i handlekurv" at bounding box center [815, 568] width 218 height 40
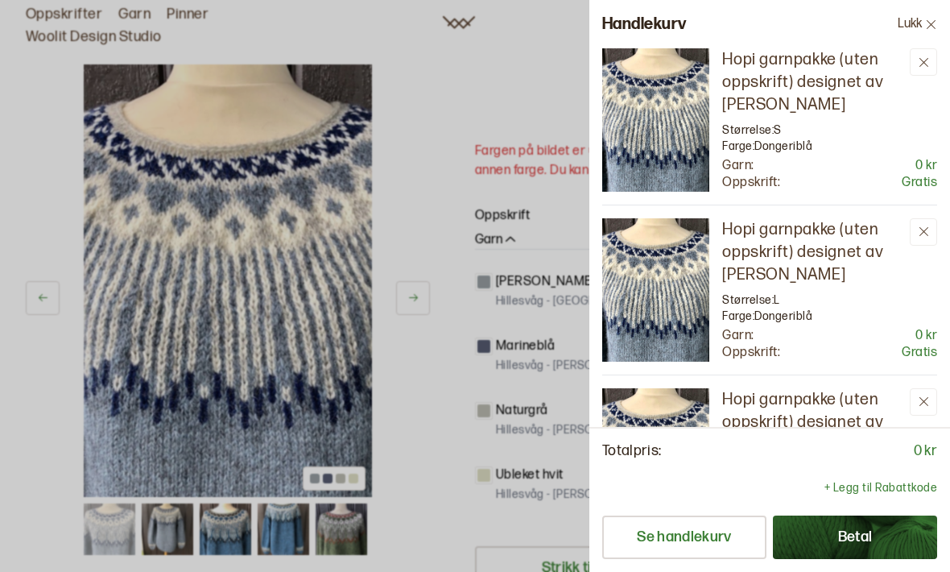
click at [929, 56] on icon at bounding box center [924, 62] width 12 height 12
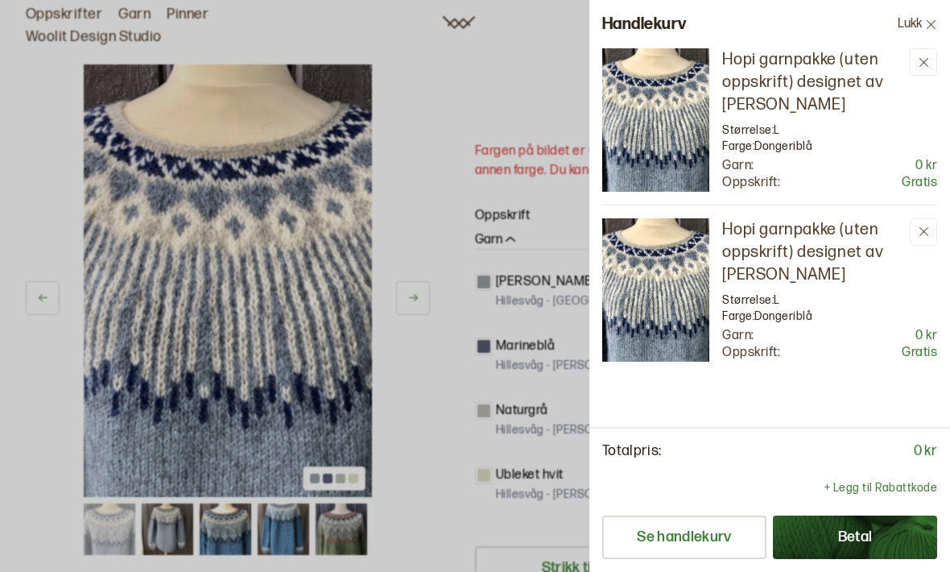
click at [925, 69] on button at bounding box center [923, 61] width 27 height 27
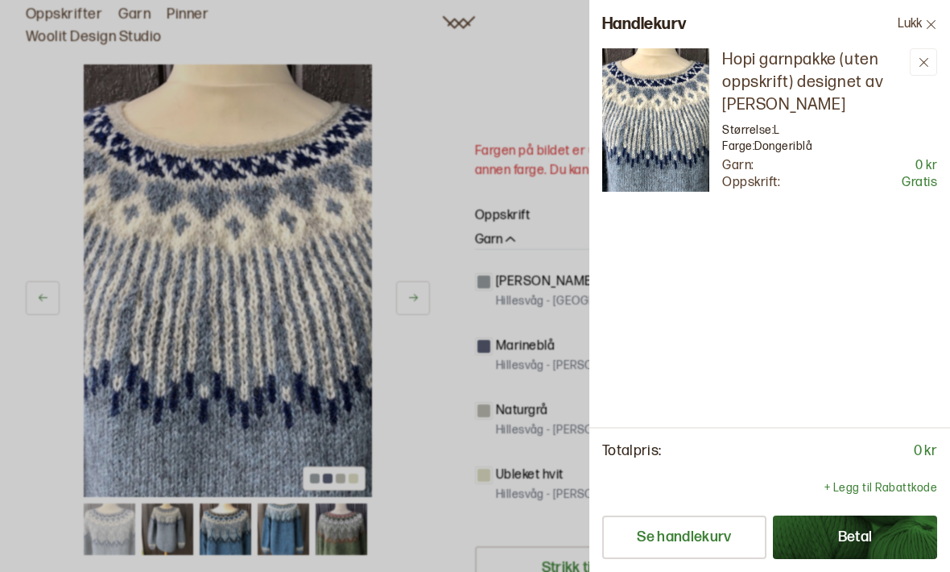
click at [694, 559] on button "Se handlekurv" at bounding box center [684, 536] width 164 height 43
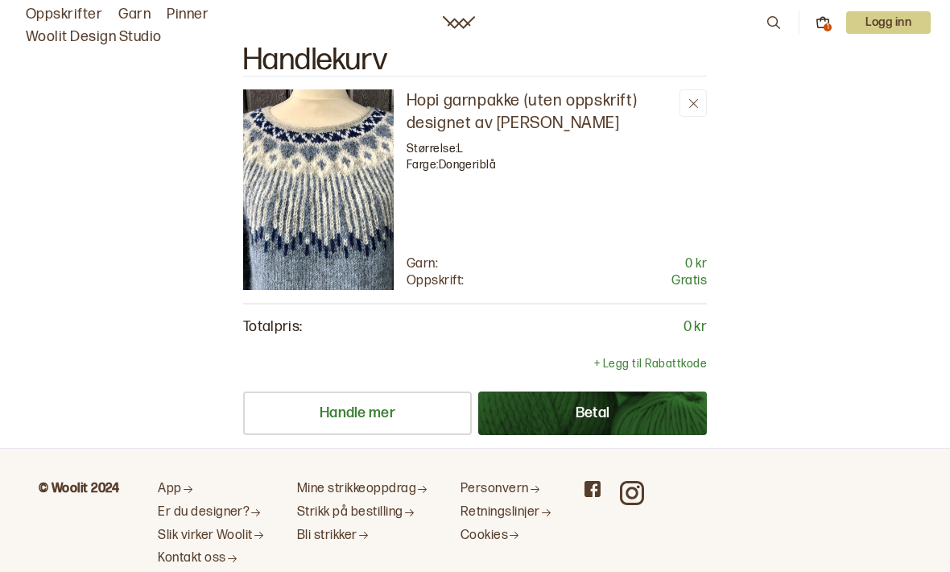
click at [824, 30] on div "1" at bounding box center [828, 27] width 8 height 8
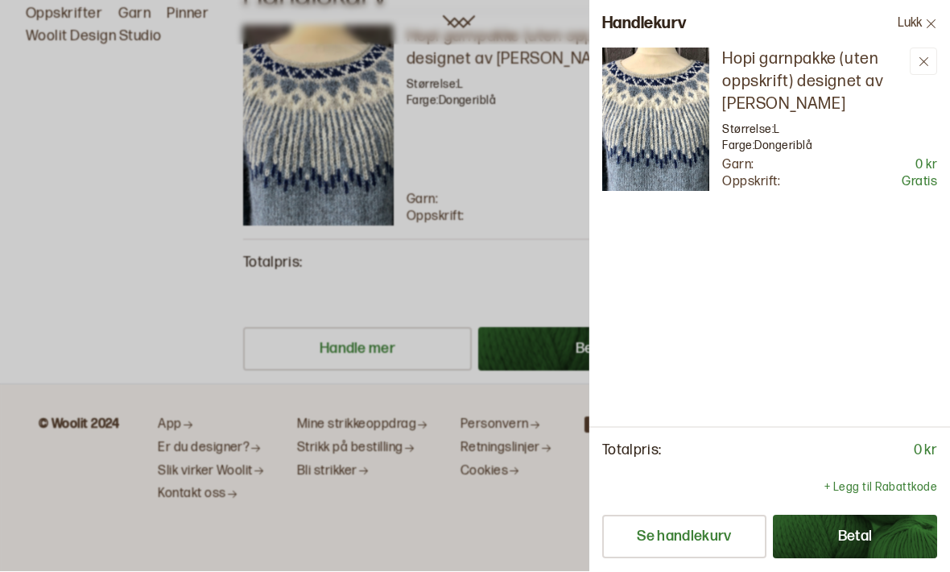
scroll to position [64, 0]
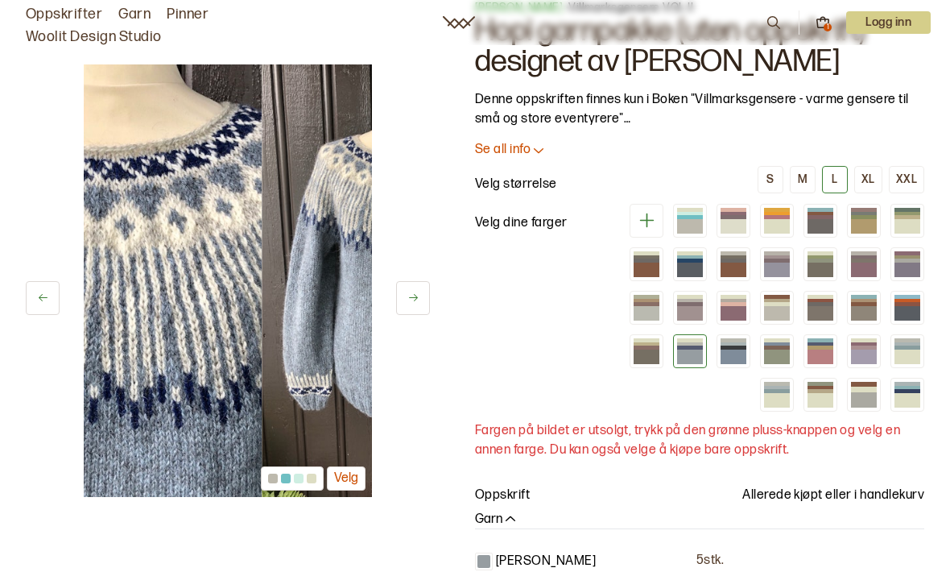
click at [917, 32] on p "Logg inn" at bounding box center [888, 22] width 85 height 23
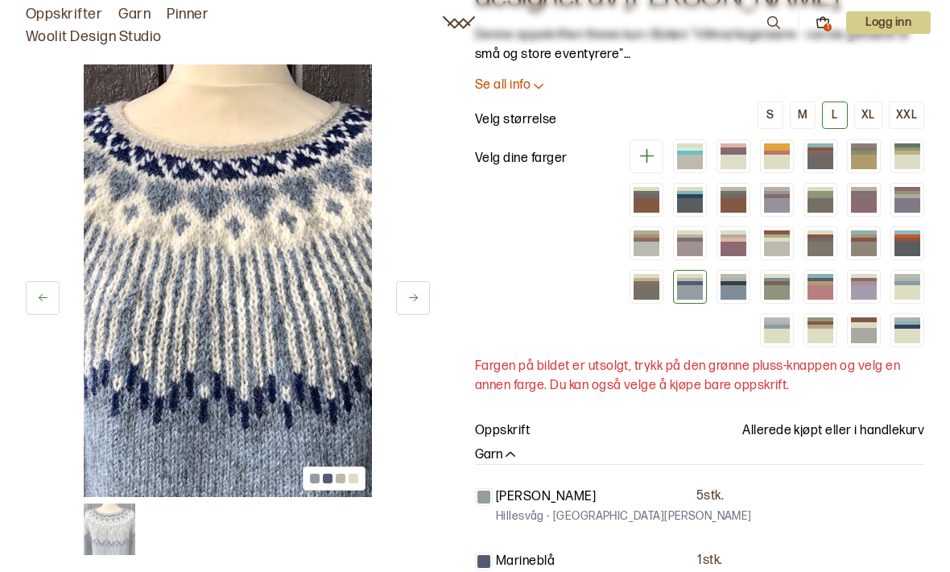
scroll to position [0, 0]
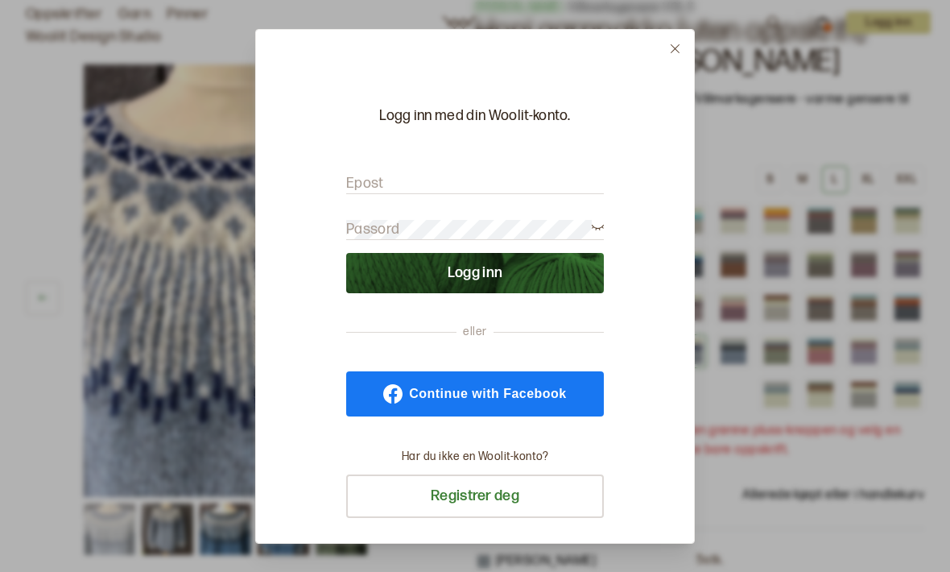
click at [664, 93] on div "Logg inn med din Woolit-konto. Epost Passord Logg inn eller Continue with Faceb…" at bounding box center [475, 286] width 440 height 515
click at [670, 97] on div "Logg inn med din Woolit-konto. Epost Passord Logg inn eller Continue with Faceb…" at bounding box center [475, 286] width 440 height 515
click at [704, 554] on div at bounding box center [475, 286] width 950 height 572
